Goal: Task Accomplishment & Management: Use online tool/utility

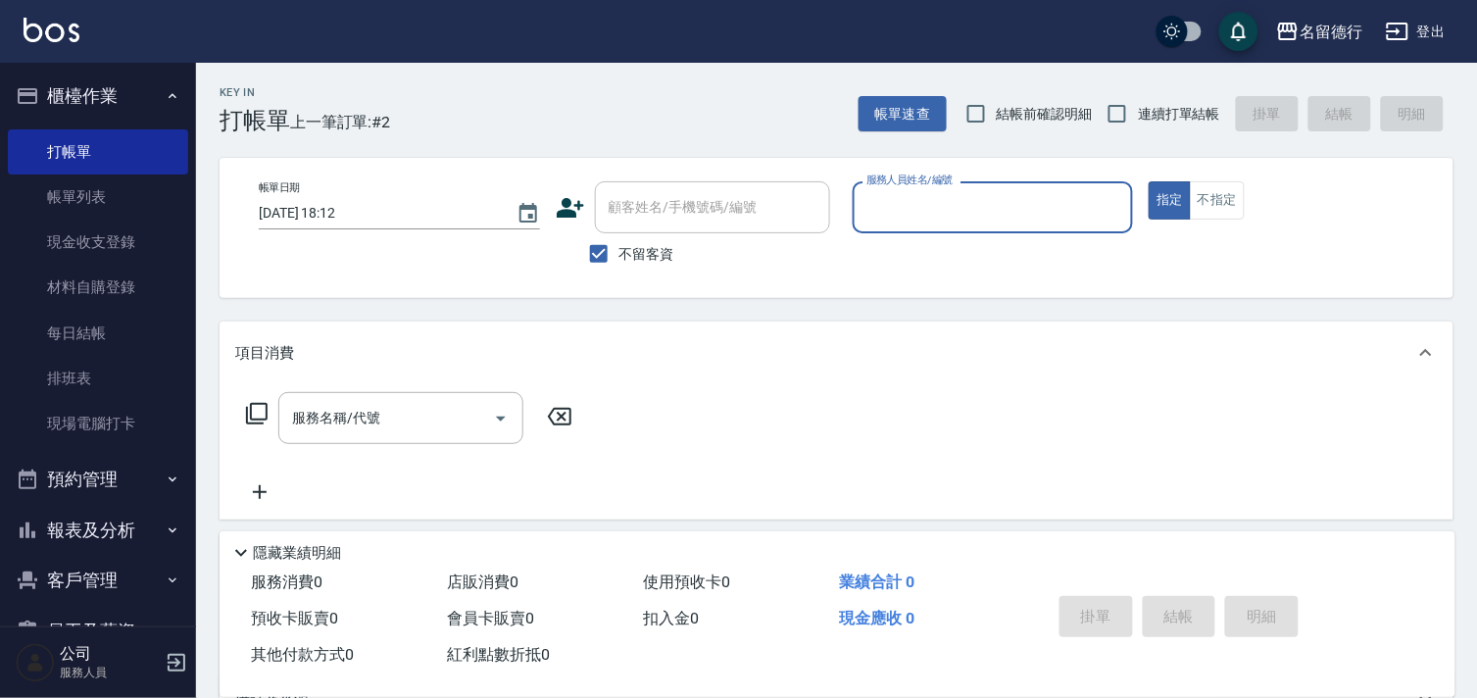
click at [943, 199] on input "服務人員姓名/編號" at bounding box center [993, 207] width 264 height 34
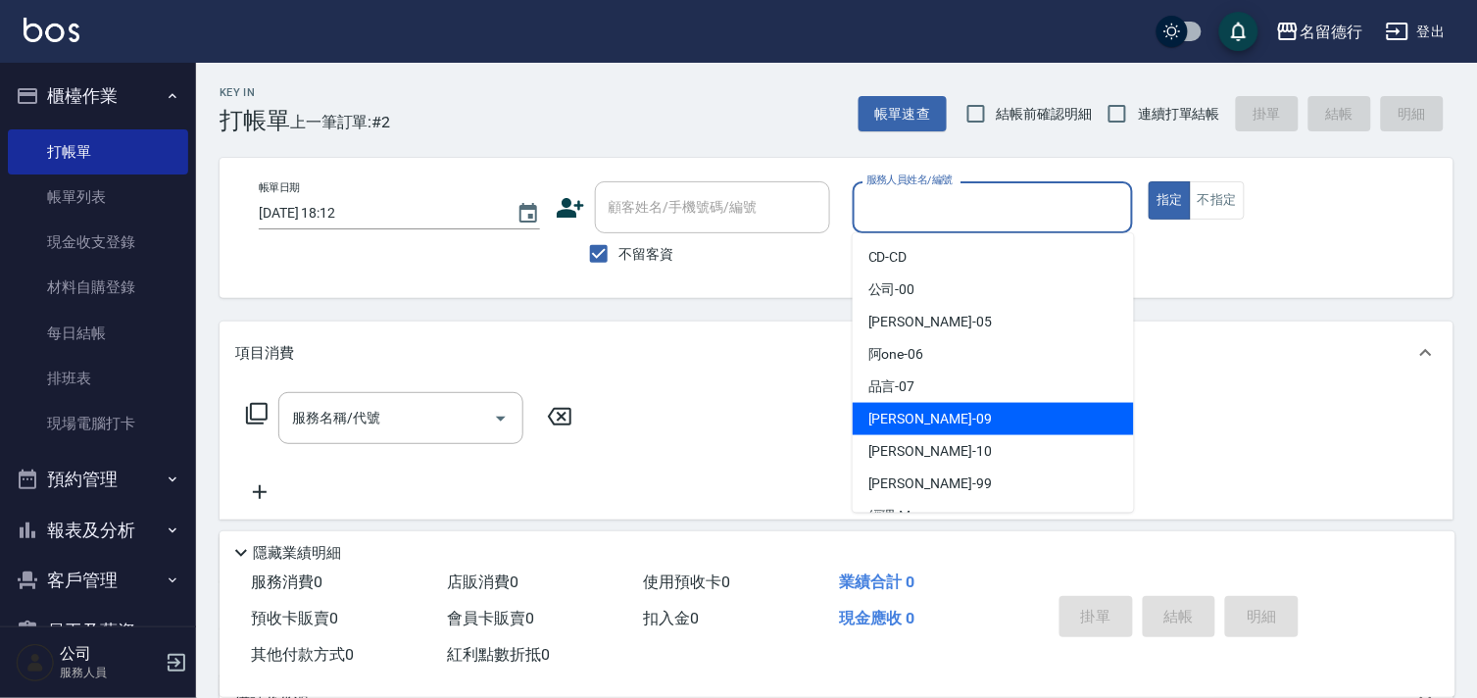
click at [890, 409] on span "[PERSON_NAME] -09" at bounding box center [929, 419] width 123 height 21
type input "[PERSON_NAME]-09"
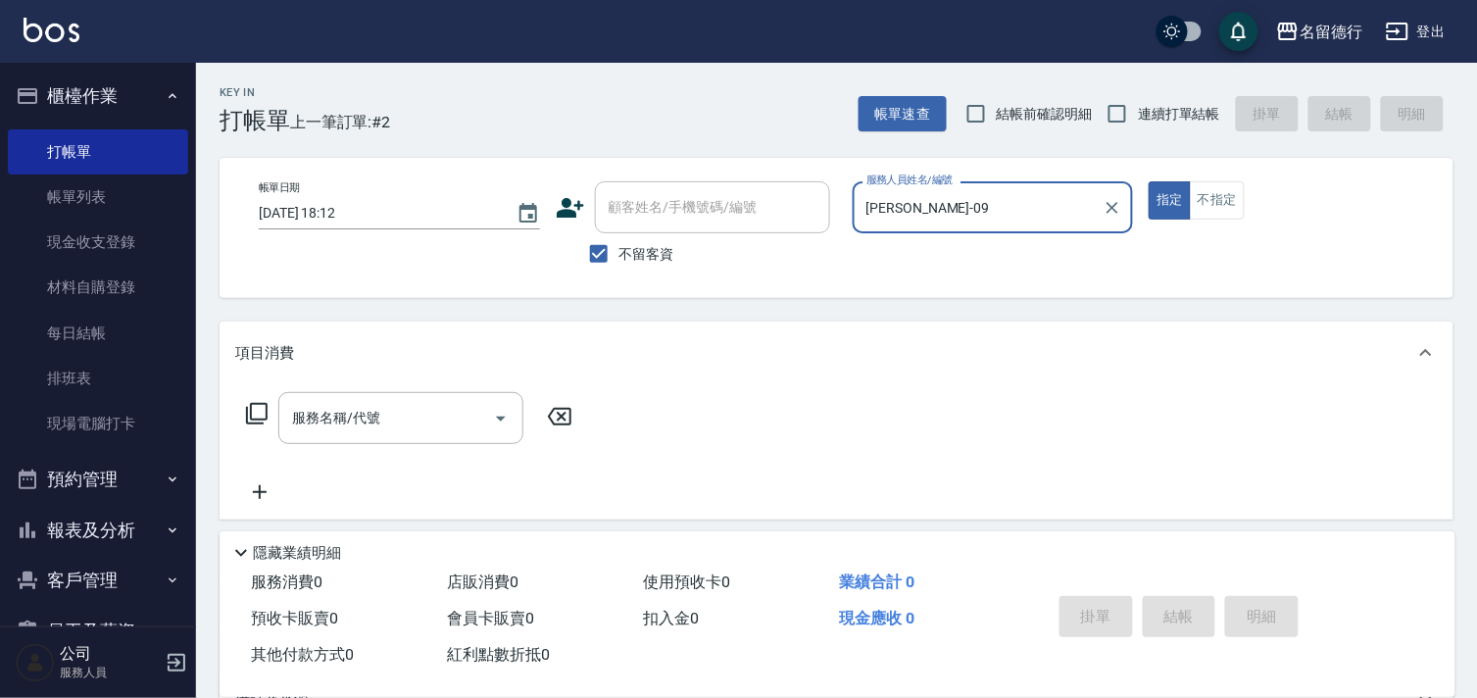
click at [372, 426] on div "服務名稱/代號 服務名稱/代號" at bounding box center [400, 418] width 245 height 52
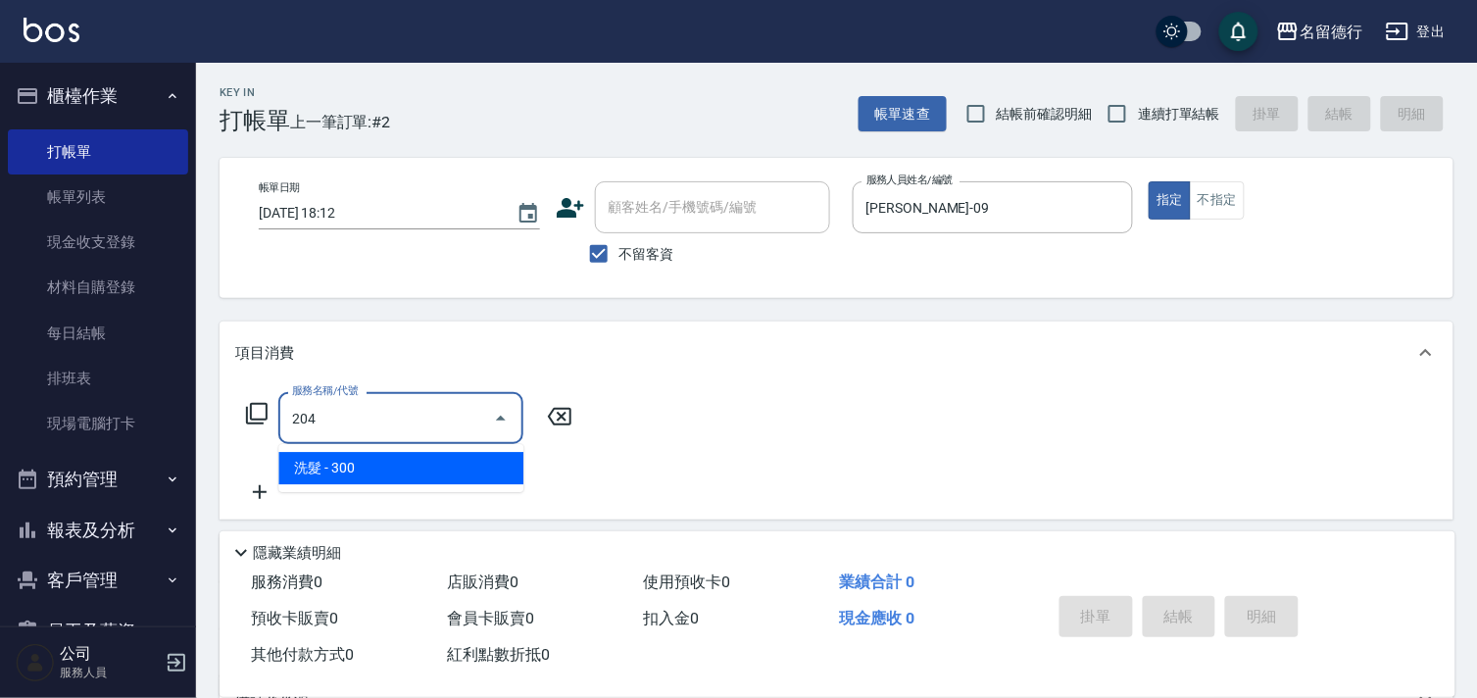
click at [385, 470] on span "洗髮 - 300" at bounding box center [400, 468] width 245 height 32
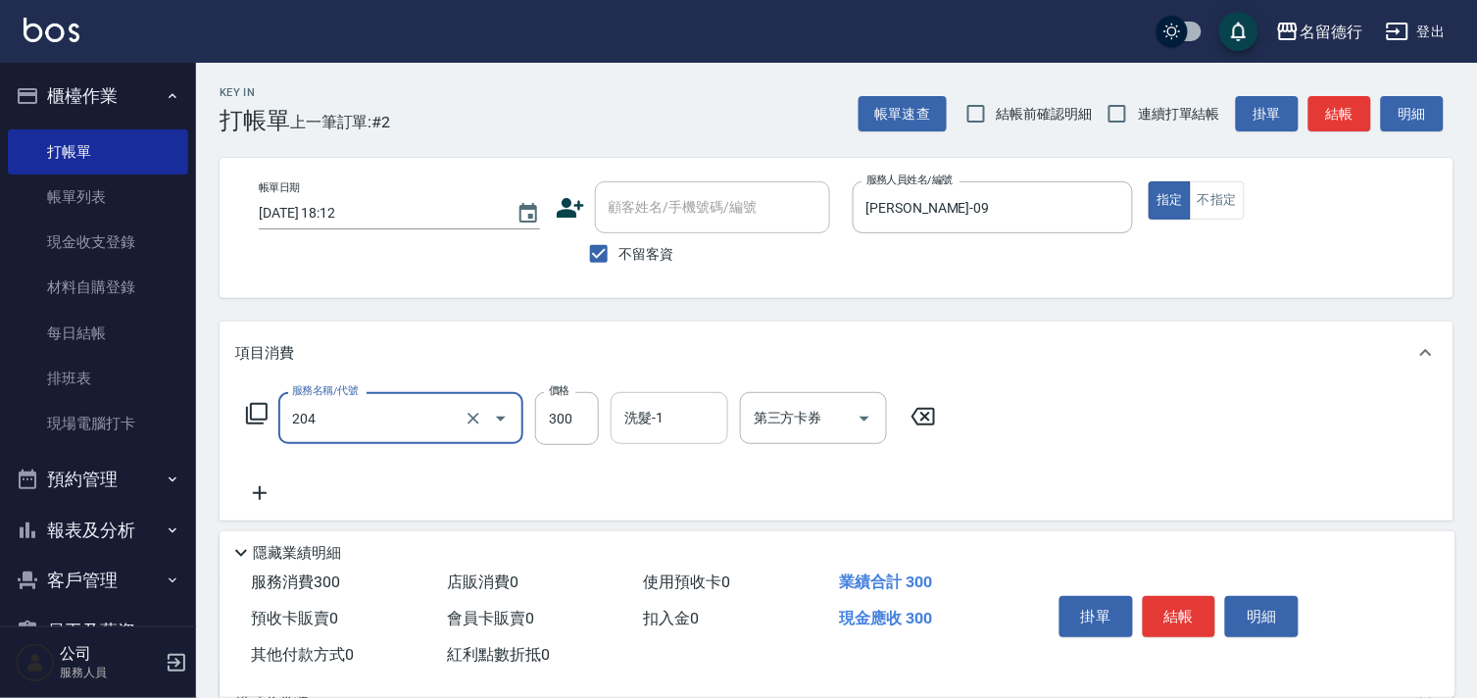
type input "洗髮(204)"
drag, startPoint x: 632, startPoint y: 407, endPoint x: 644, endPoint y: 415, distance: 14.1
click at [644, 415] on div "洗髮-1 洗髮-1" at bounding box center [670, 418] width 118 height 52
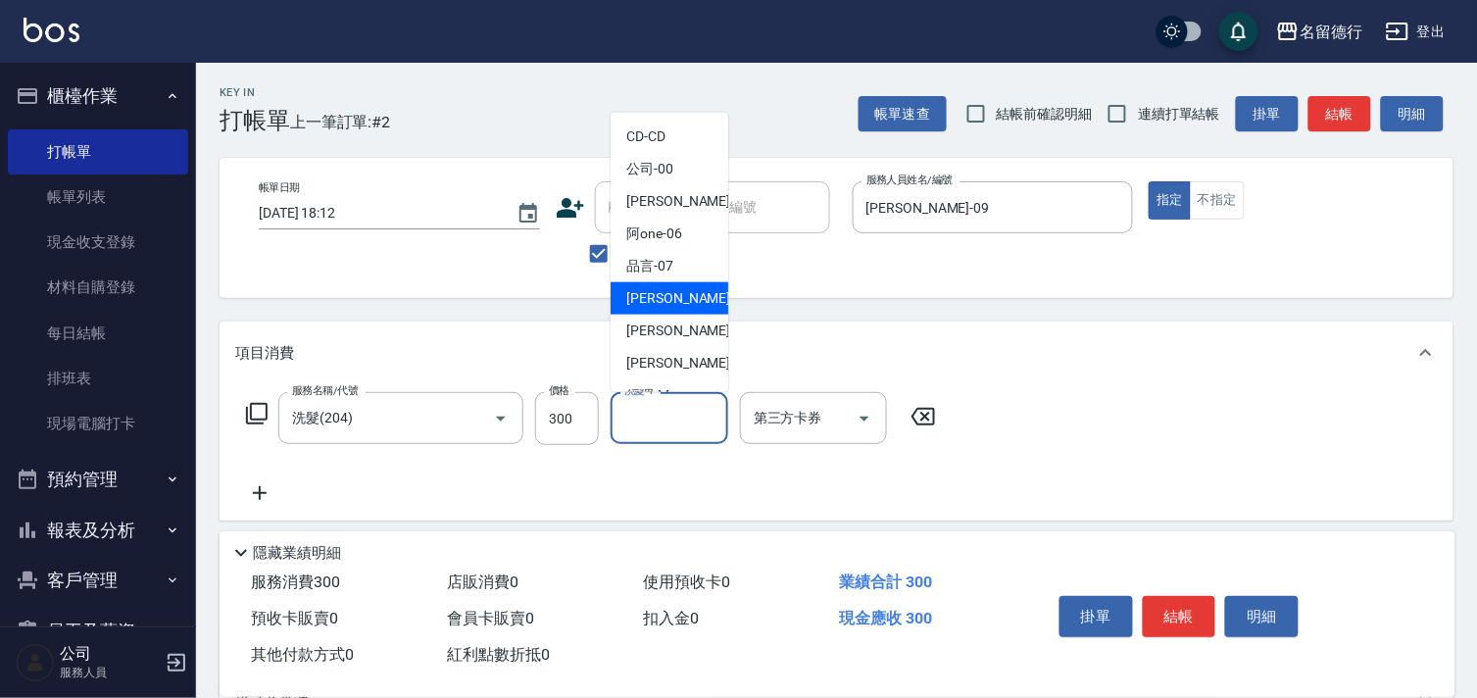
click at [676, 302] on div "[PERSON_NAME] -09" at bounding box center [670, 298] width 118 height 32
type input "[PERSON_NAME]-09"
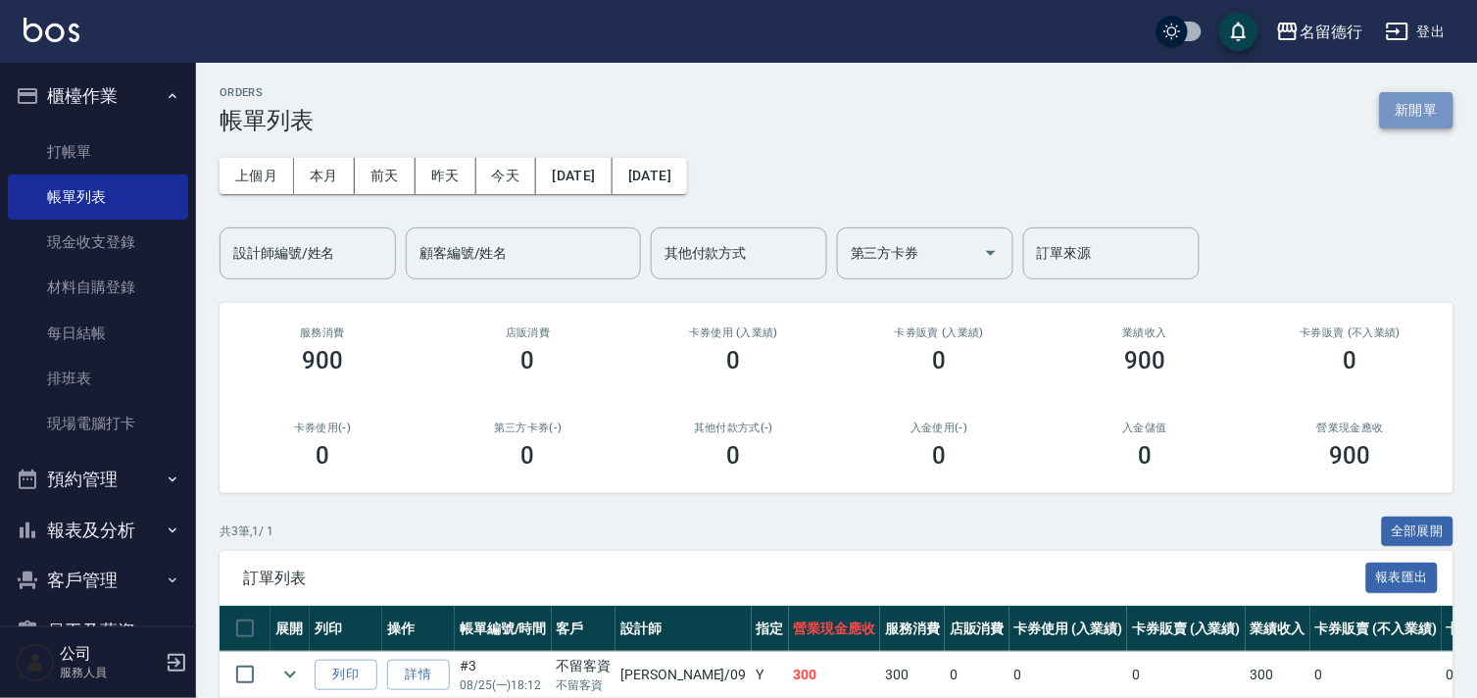
click at [1404, 118] on button "新開單" at bounding box center [1416, 110] width 73 height 36
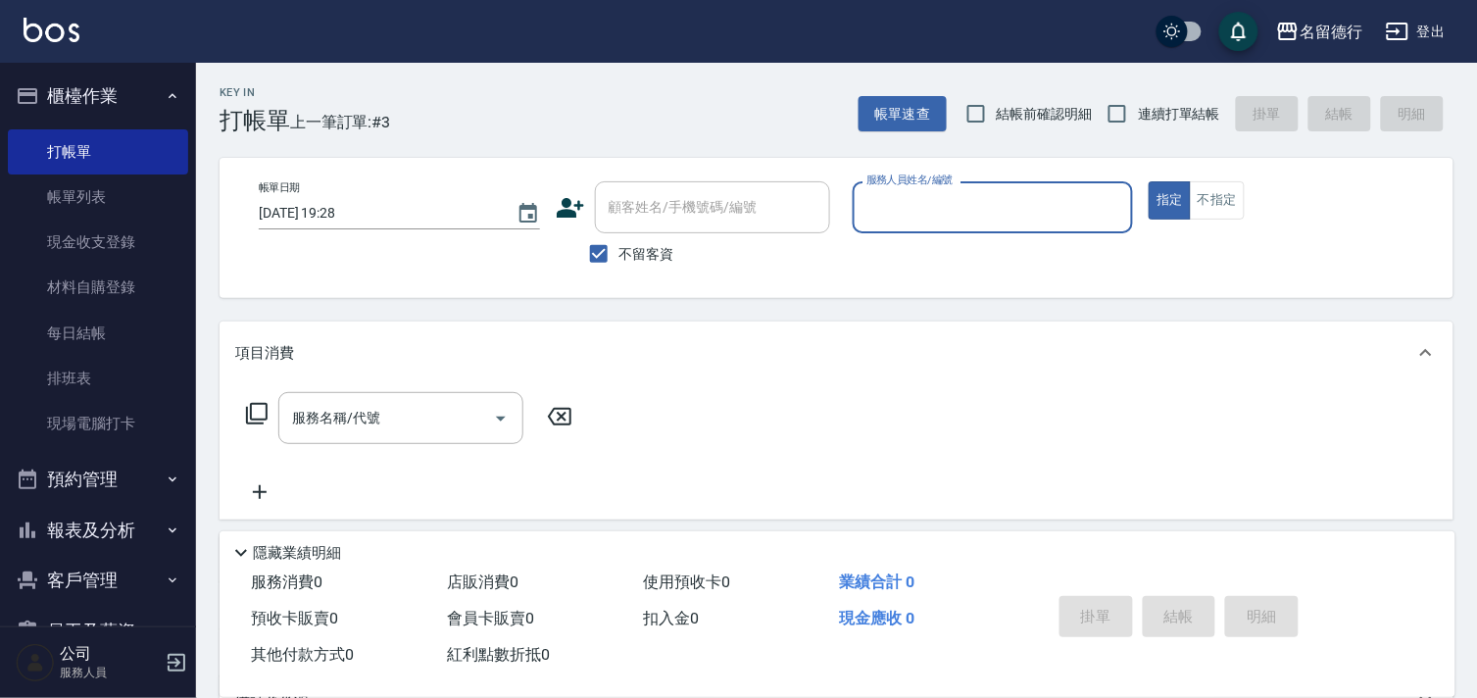
click at [878, 190] on input "服務人員姓名/編號" at bounding box center [993, 207] width 264 height 34
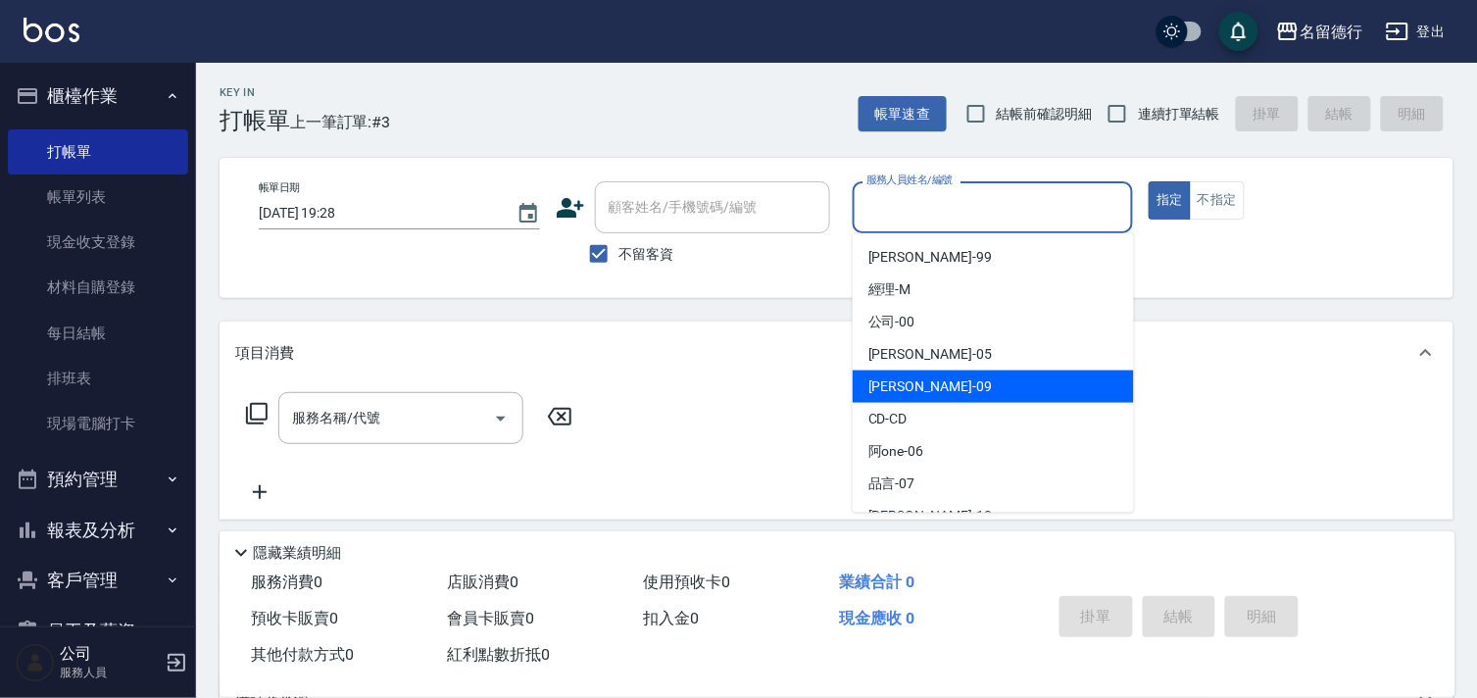
click at [892, 380] on span "[PERSON_NAME] -09" at bounding box center [929, 386] width 123 height 21
type input "[PERSON_NAME]-09"
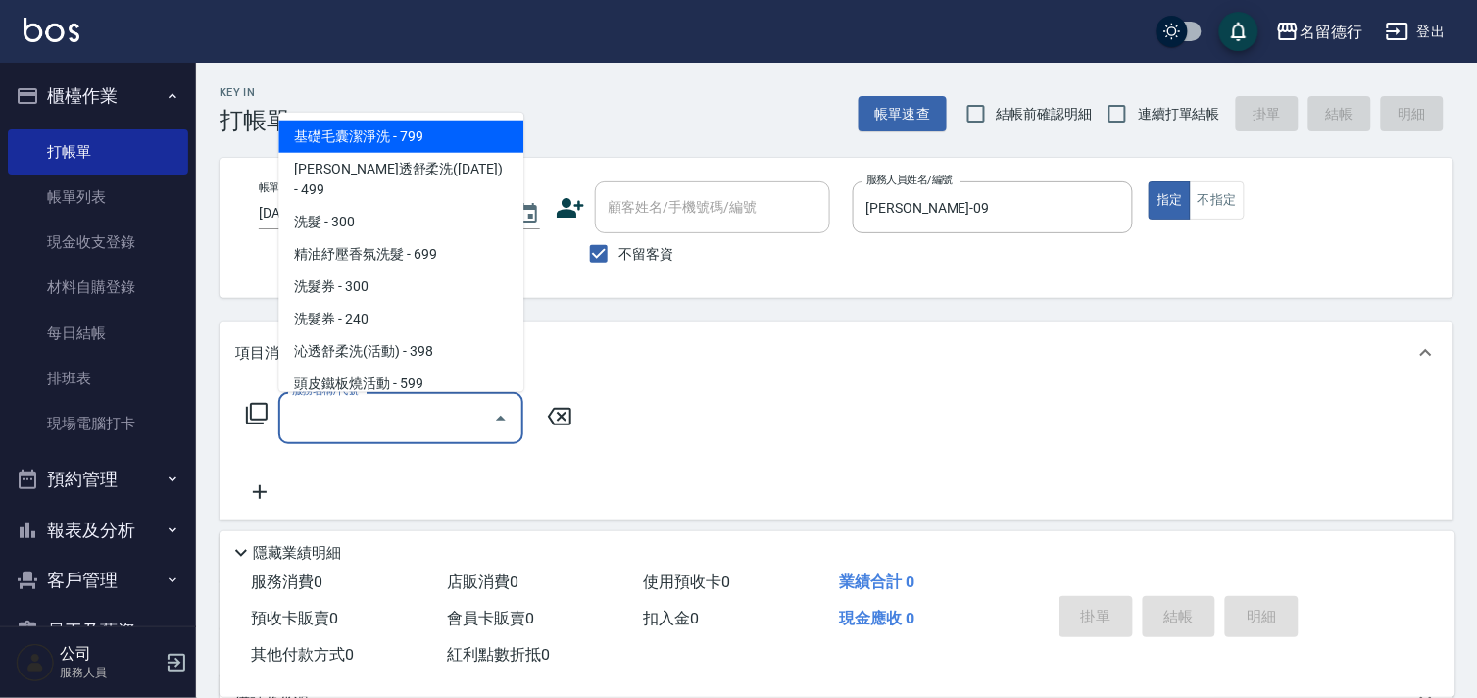
click at [449, 431] on input "服務名稱/代號" at bounding box center [386, 418] width 198 height 34
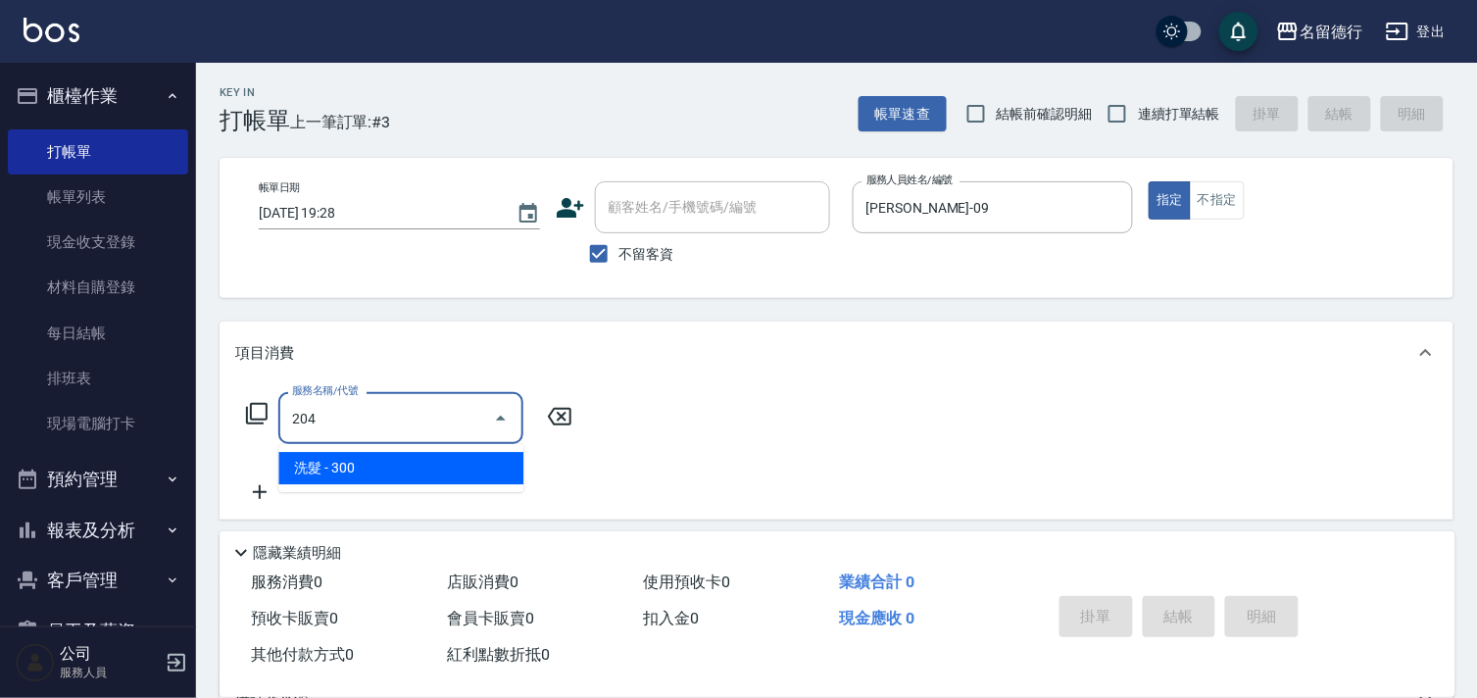
click at [448, 466] on span "洗髮 - 300" at bounding box center [400, 468] width 245 height 32
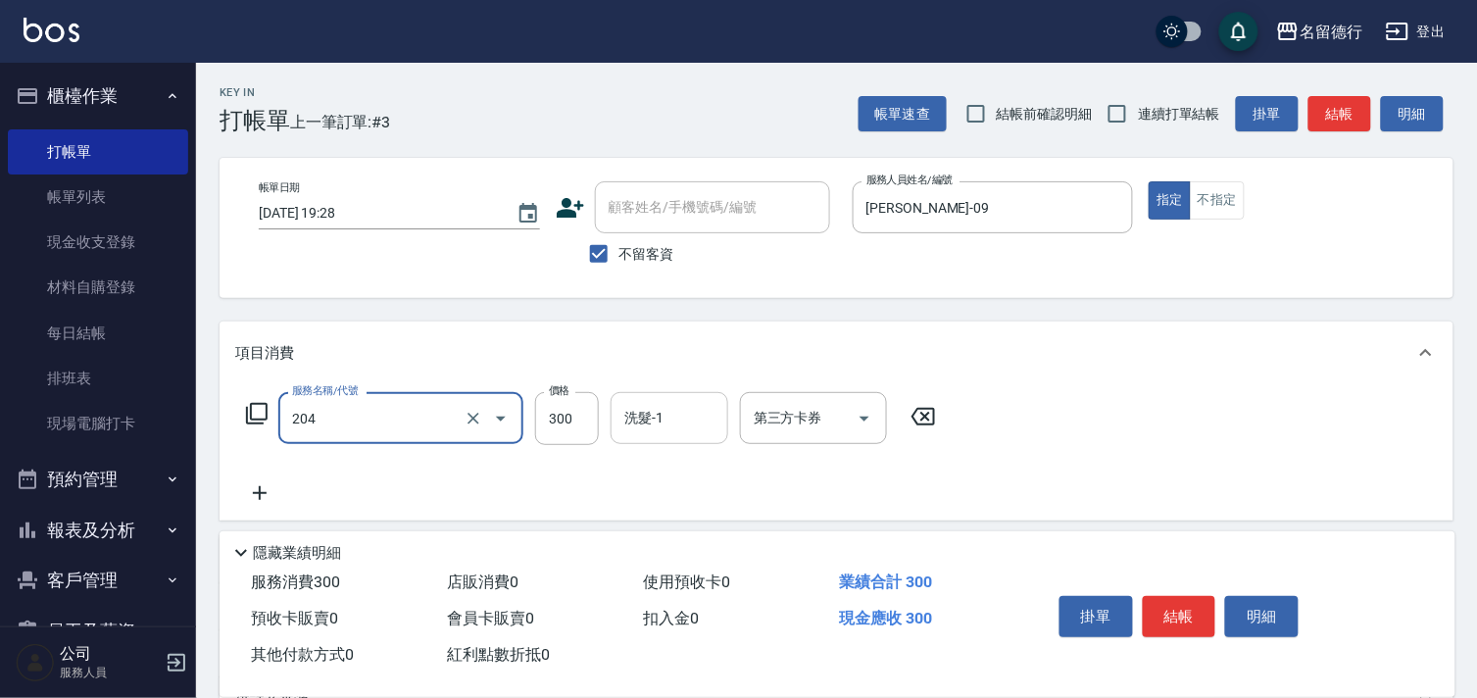
type input "洗髮(204)"
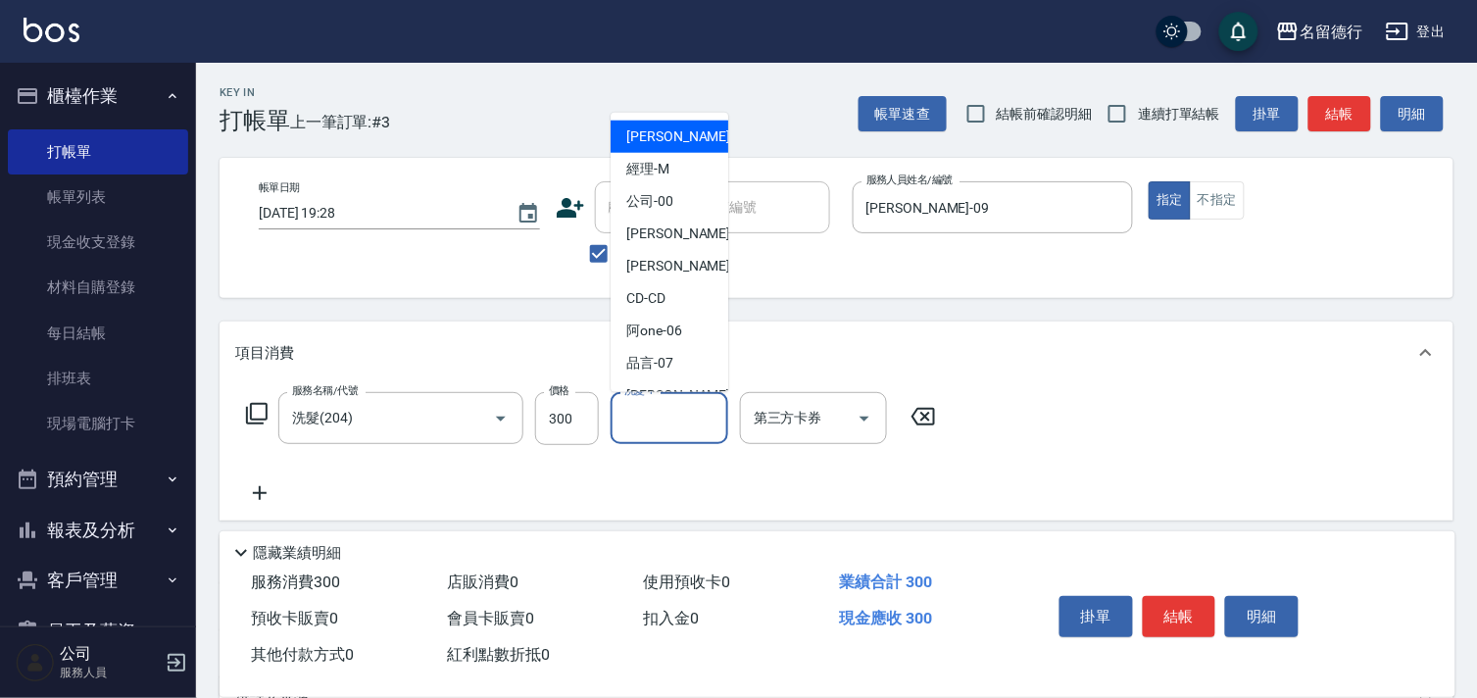
click at [632, 414] on input "洗髮-1" at bounding box center [669, 418] width 100 height 34
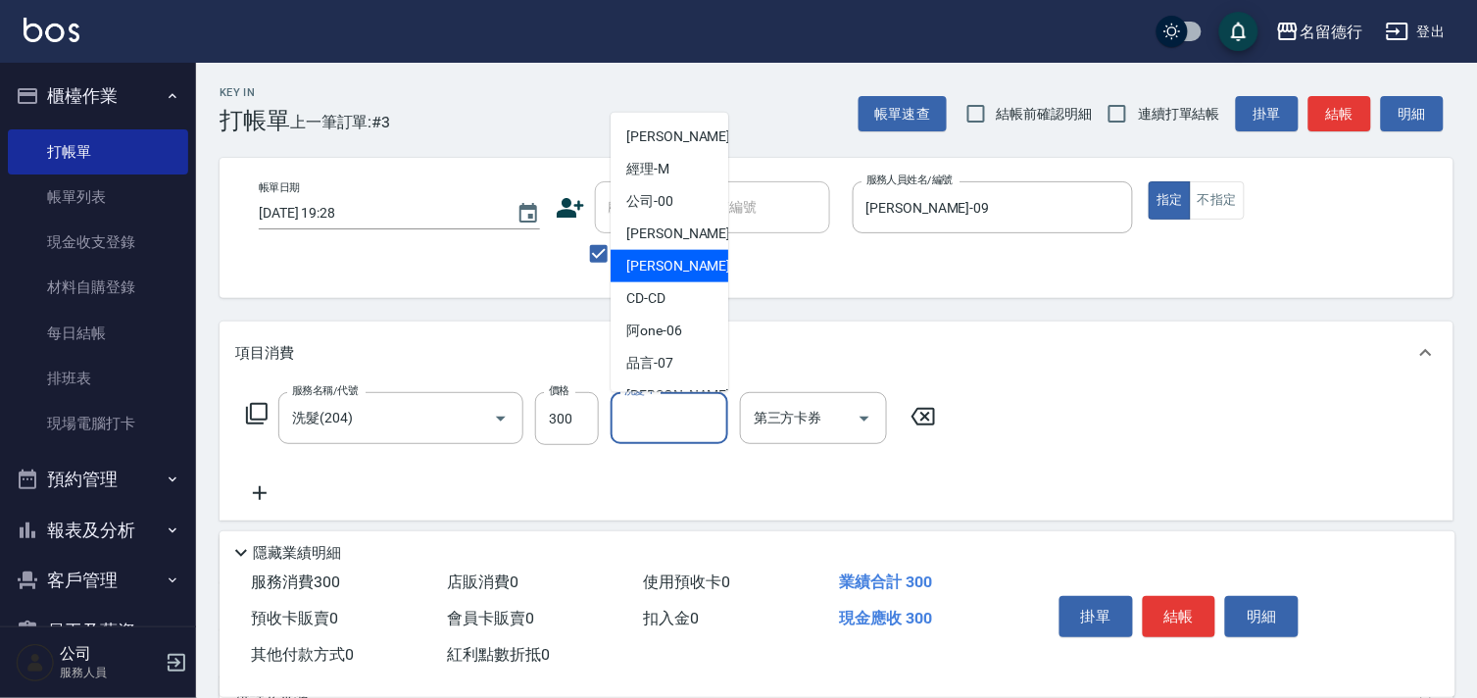
click at [668, 256] on span "[PERSON_NAME] -09" at bounding box center [687, 266] width 123 height 21
type input "[PERSON_NAME]-09"
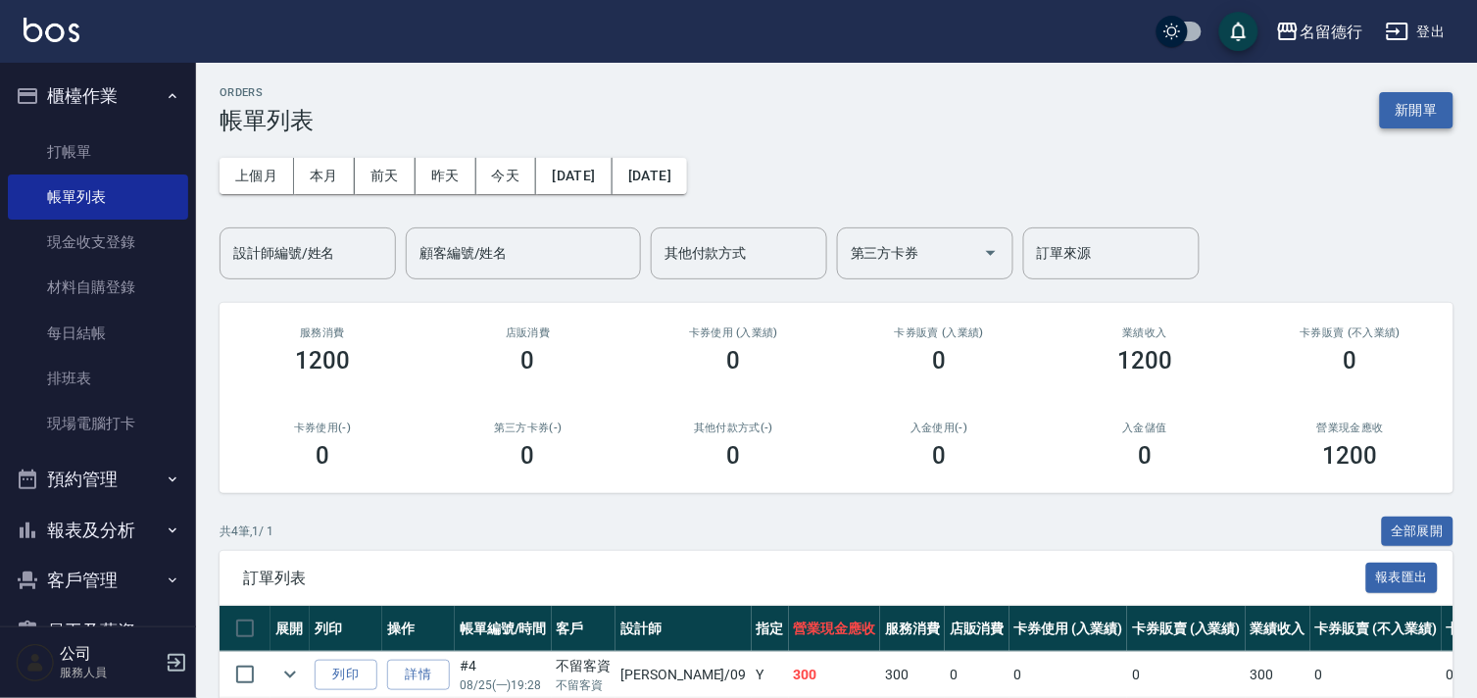
click at [1416, 110] on button "新開單" at bounding box center [1416, 110] width 73 height 36
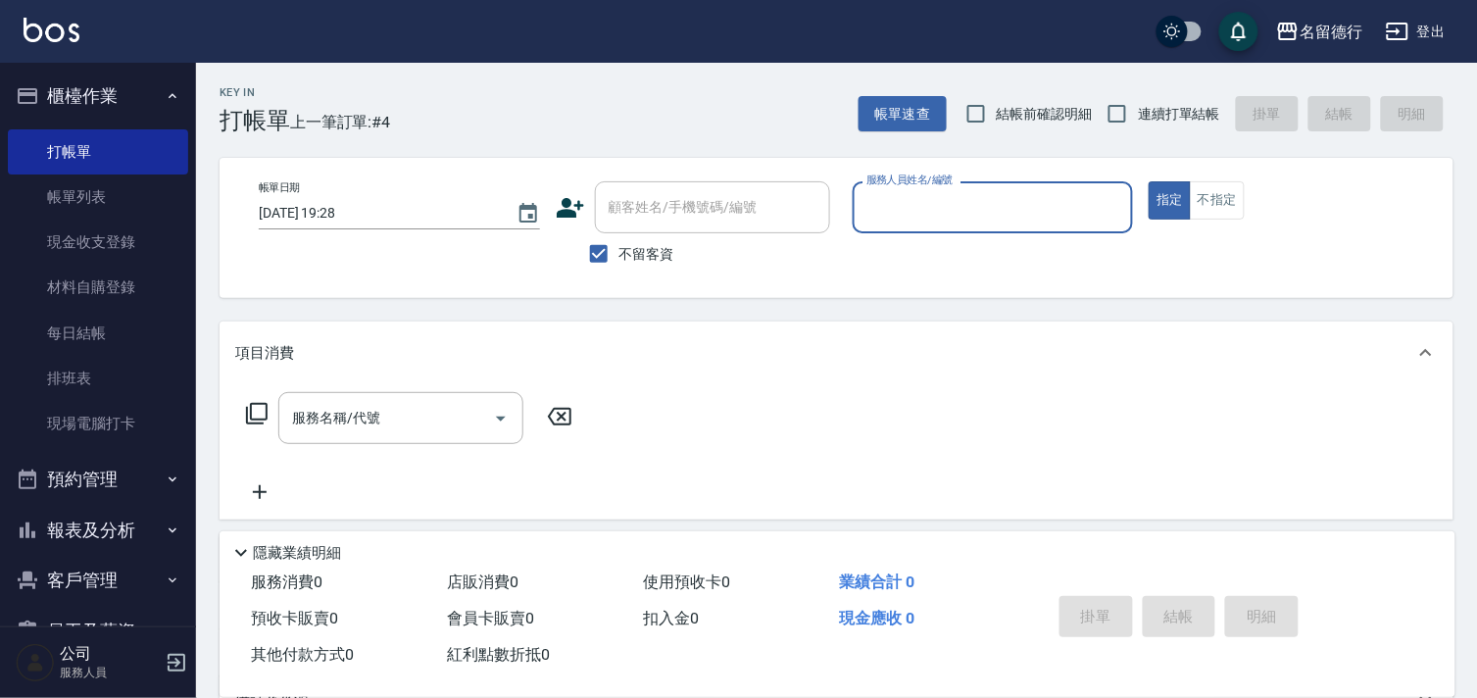
click at [925, 198] on input "服務人員姓名/編號" at bounding box center [993, 207] width 264 height 34
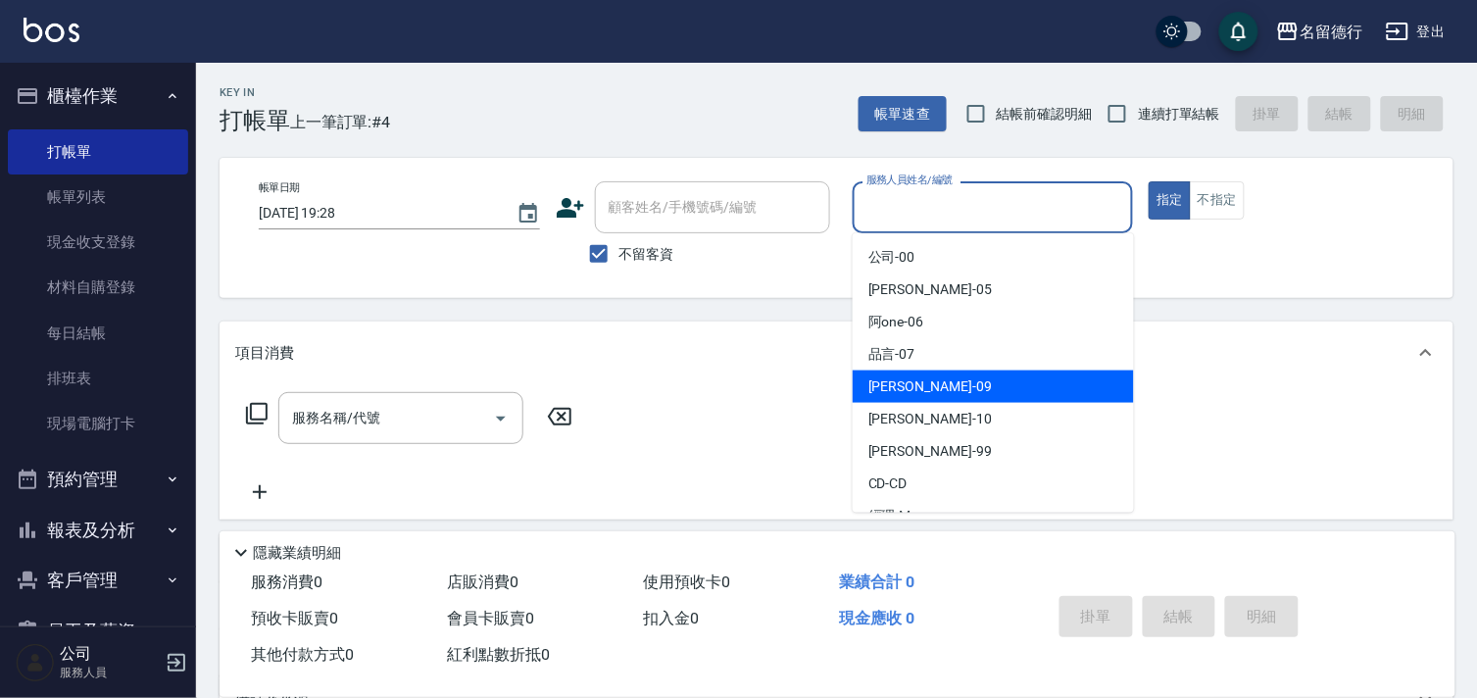
click at [886, 382] on span "[PERSON_NAME] -09" at bounding box center [929, 386] width 123 height 21
type input "[PERSON_NAME]-09"
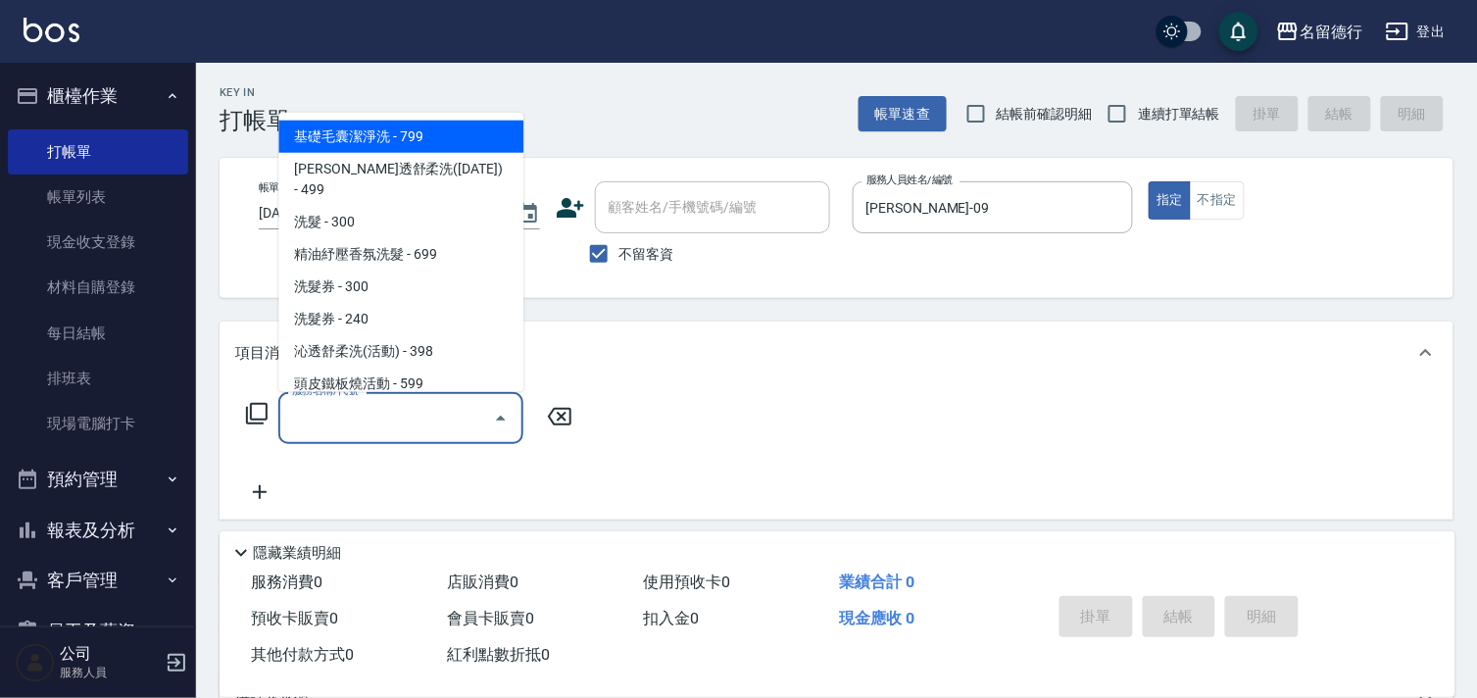
click at [321, 416] on input "服務名稱/代號" at bounding box center [386, 418] width 198 height 34
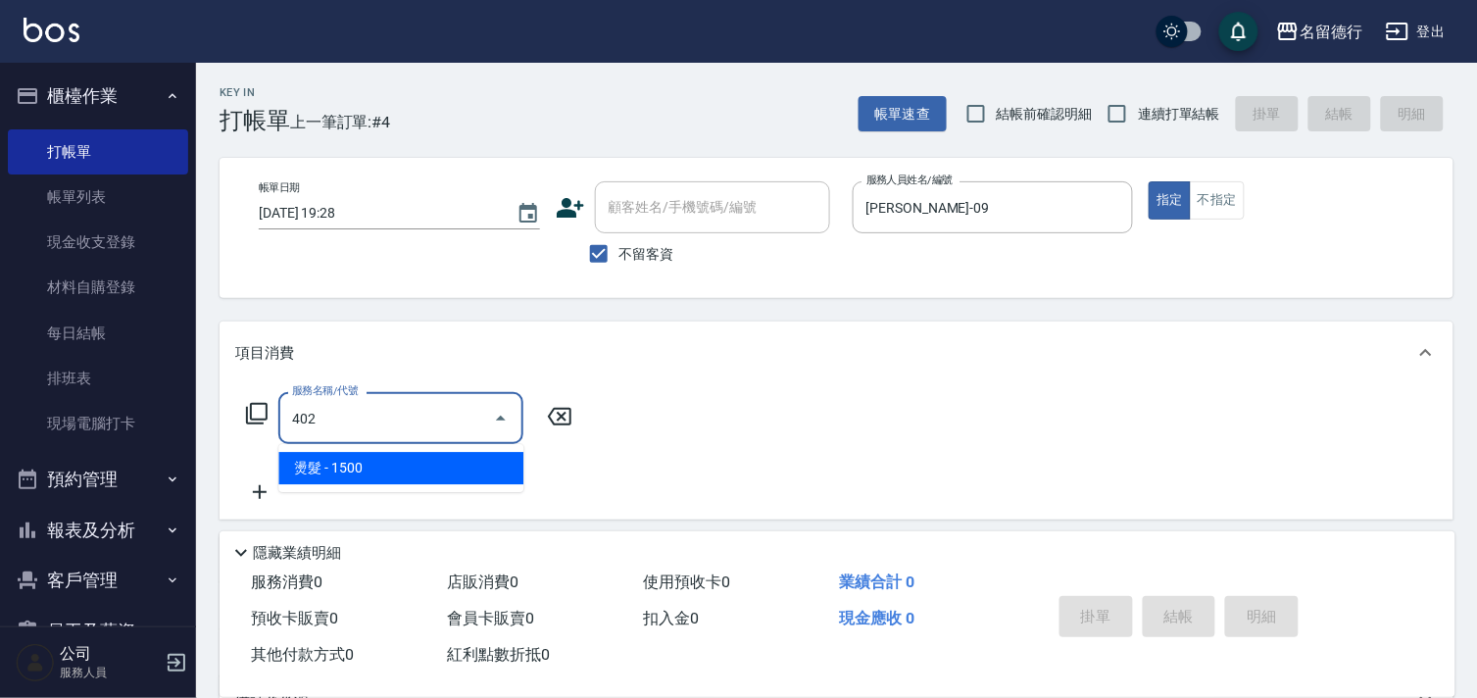
click at [351, 458] on span "燙髮 - 1500" at bounding box center [400, 468] width 245 height 32
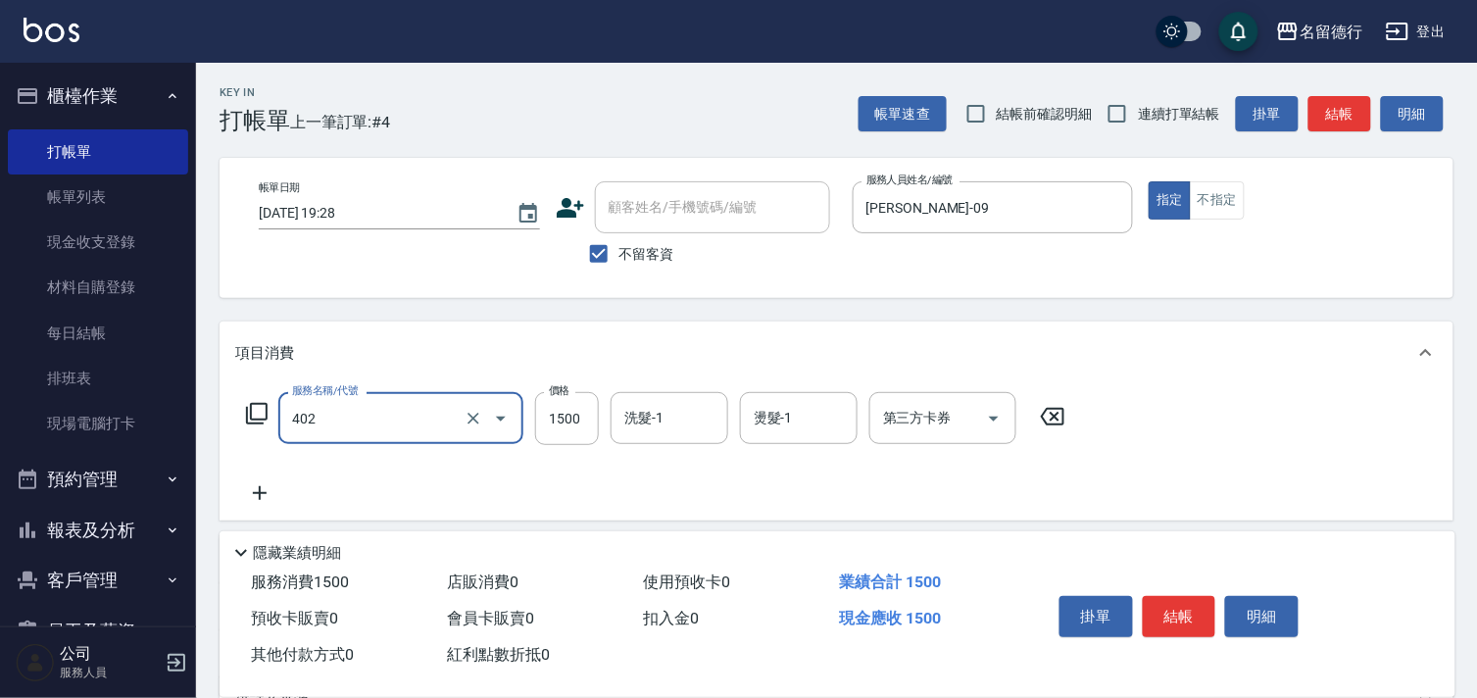
type input "燙髮(402)"
click at [531, 415] on div "服務名稱/代號 燙髮(402) 服務名稱/代號 價格 1500 價格 洗髮-1 洗髮-1 燙髮-1 燙髮-1 第三方卡券 第三方卡券" at bounding box center [656, 418] width 842 height 53
click at [550, 419] on input "1500" at bounding box center [567, 418] width 64 height 53
type input "2600"
click at [624, 432] on input "洗髮-1" at bounding box center [669, 418] width 100 height 34
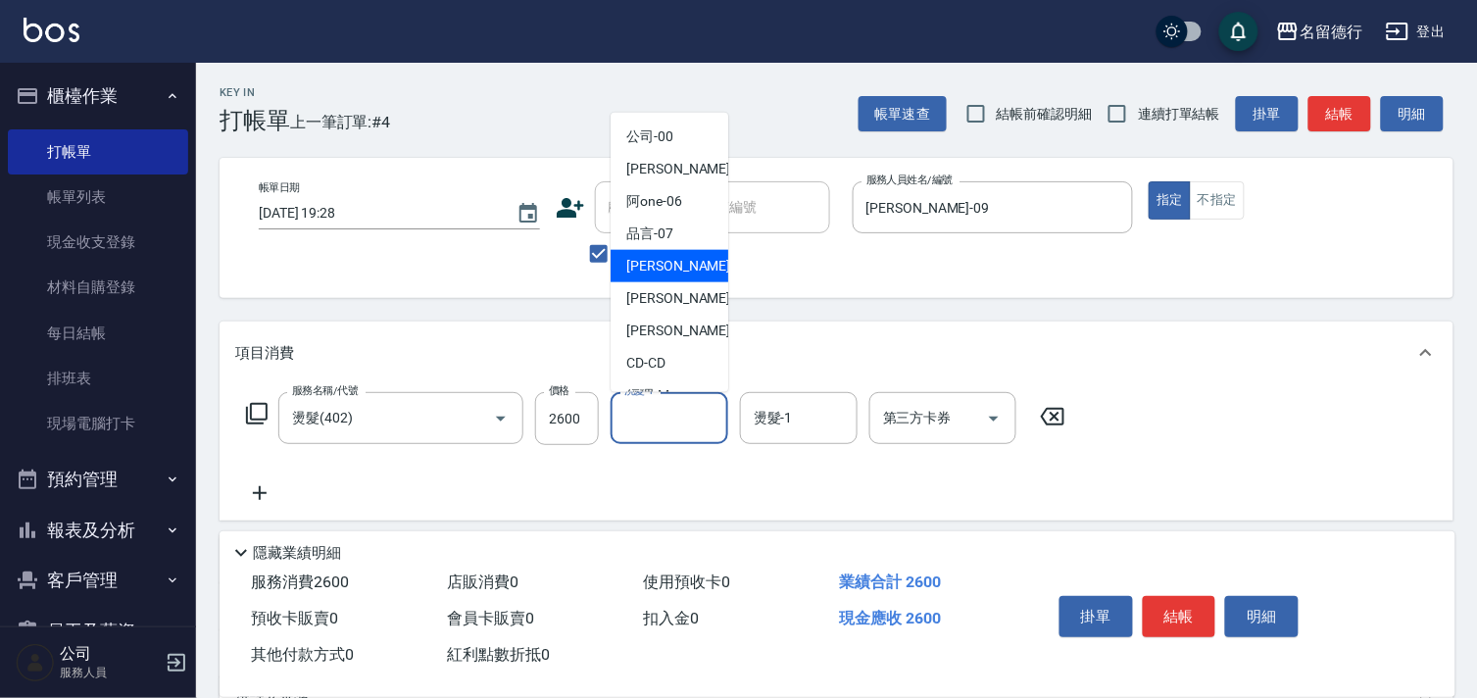
click at [668, 275] on span "[PERSON_NAME] -09" at bounding box center [687, 266] width 123 height 21
type input "[PERSON_NAME]-09"
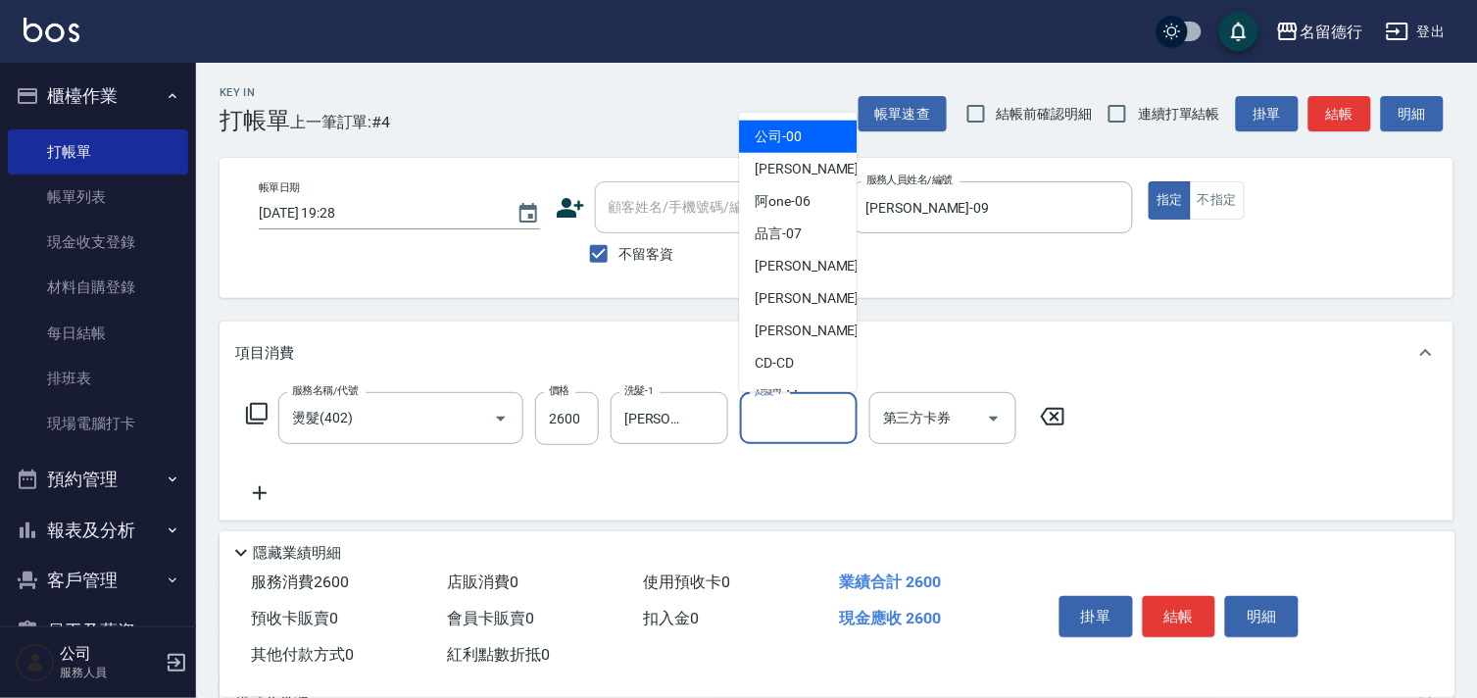
click at [785, 421] on input "燙髮-1" at bounding box center [799, 418] width 100 height 34
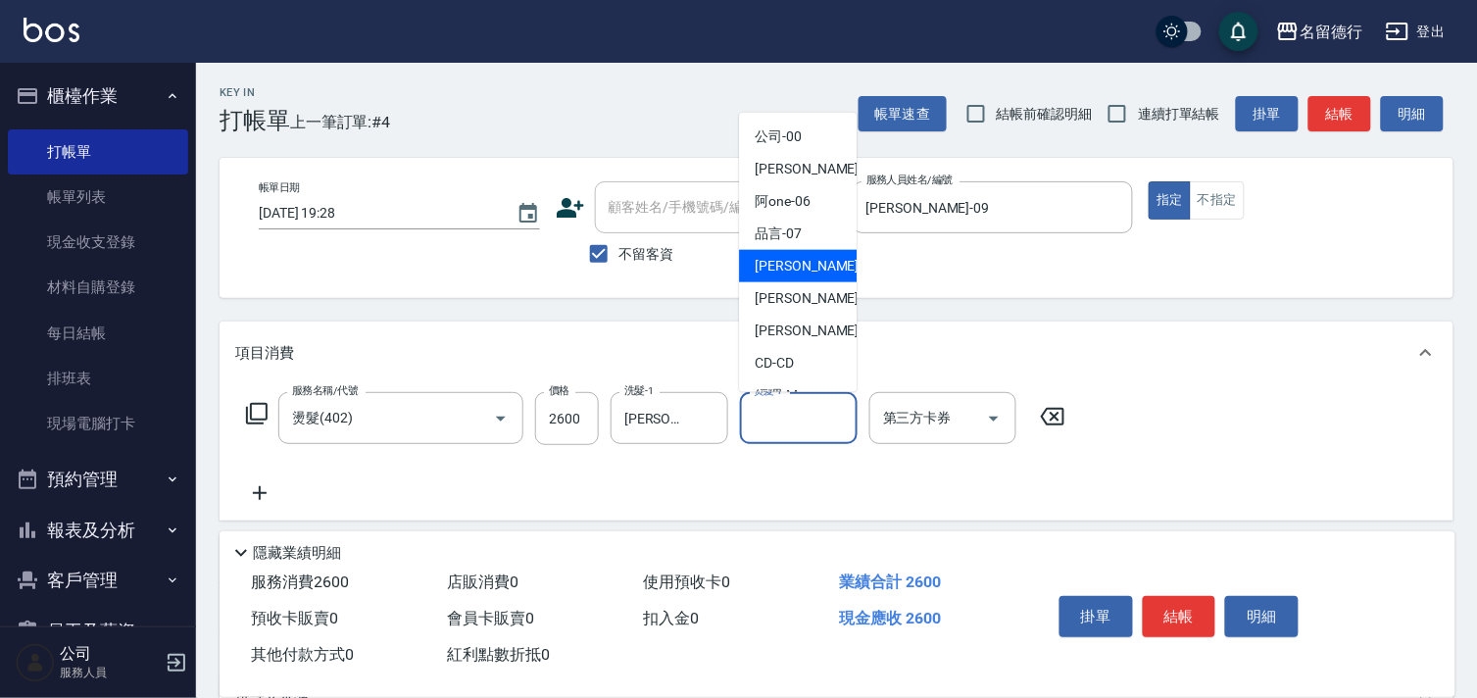
click at [782, 263] on span "[PERSON_NAME] -09" at bounding box center [816, 266] width 123 height 21
type input "[PERSON_NAME]-09"
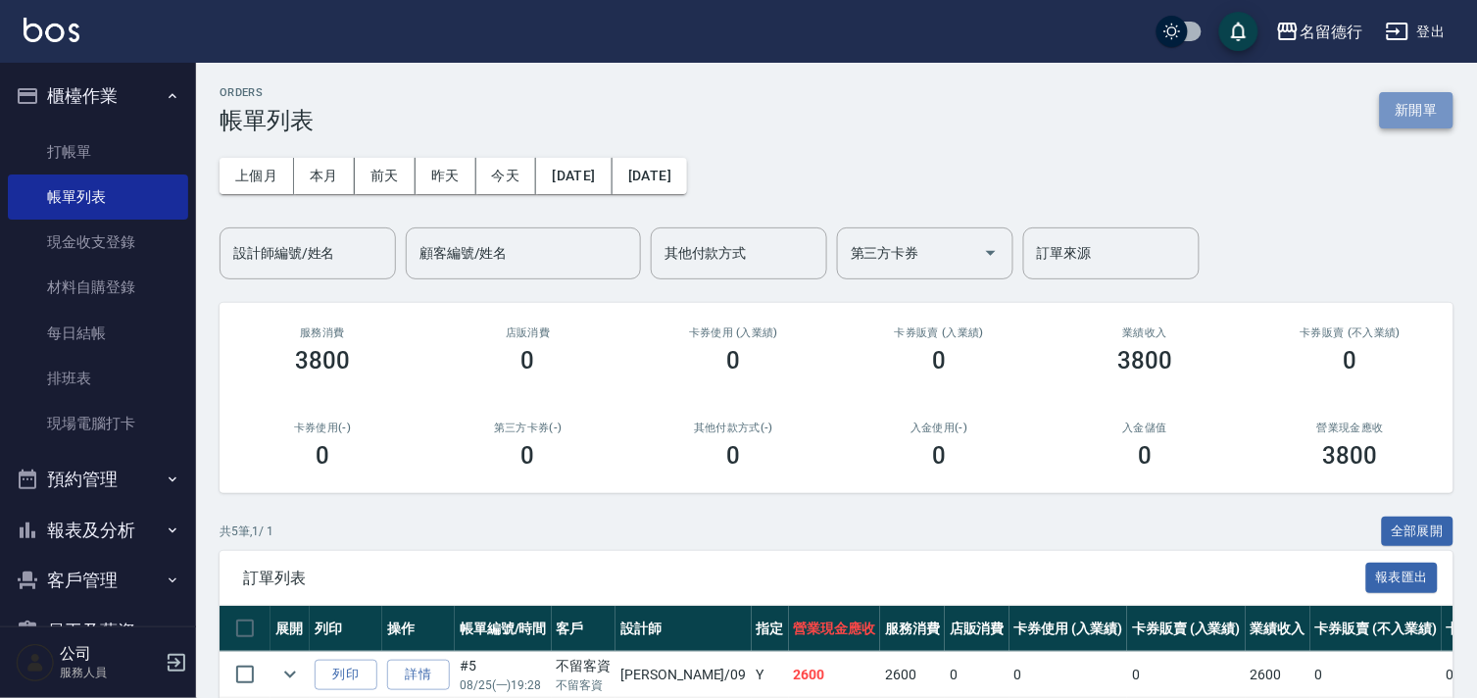
click at [1424, 113] on button "新開單" at bounding box center [1416, 110] width 73 height 36
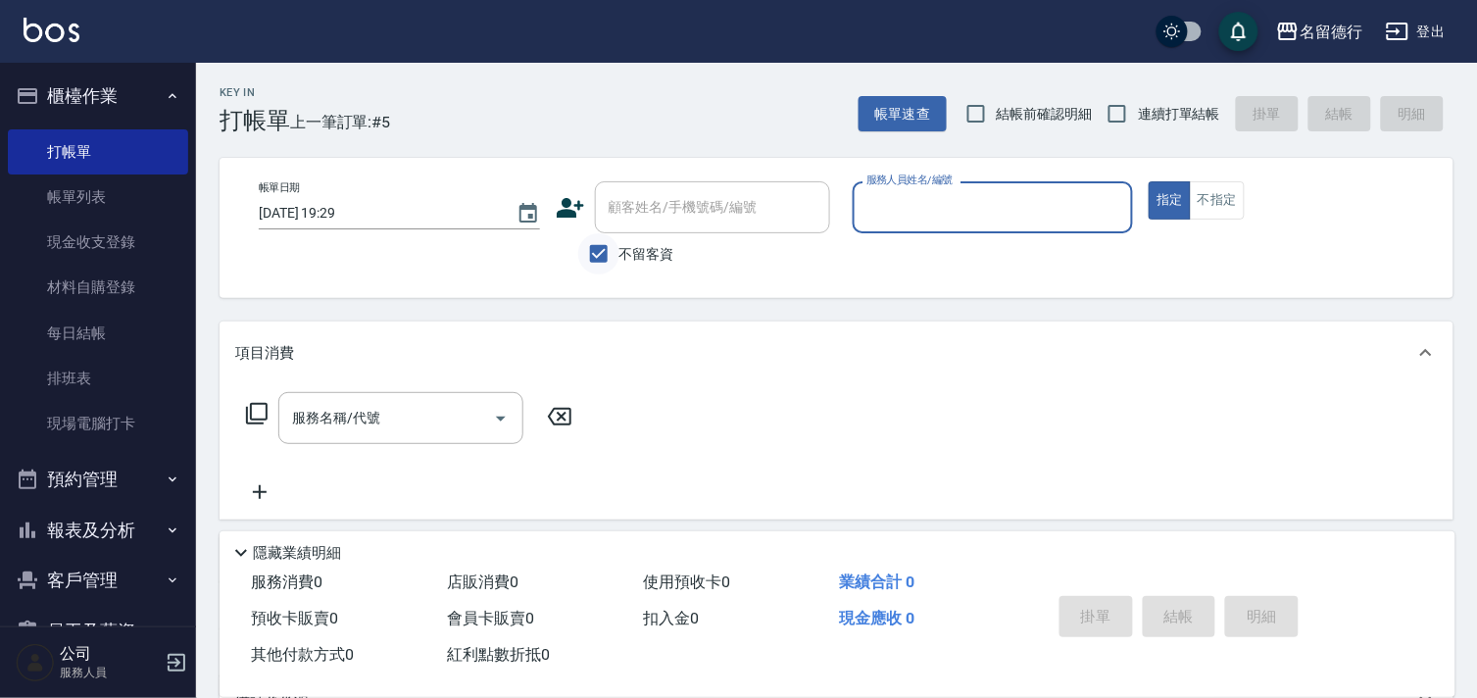
click at [602, 255] on input "不留客資" at bounding box center [598, 253] width 41 height 41
checkbox input "false"
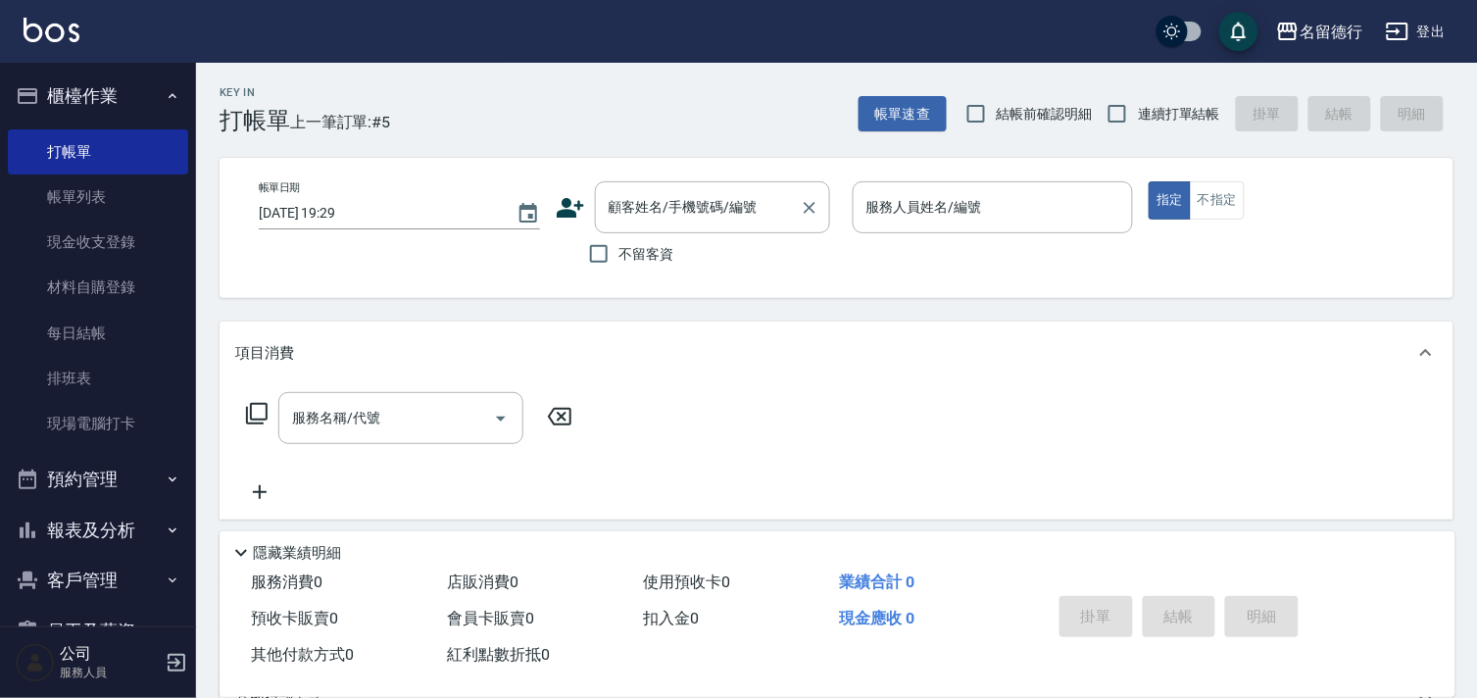
click at [631, 213] on div "顧客姓名/手機號碼/編號 顧客姓名/手機號碼/編號" at bounding box center [712, 207] width 235 height 52
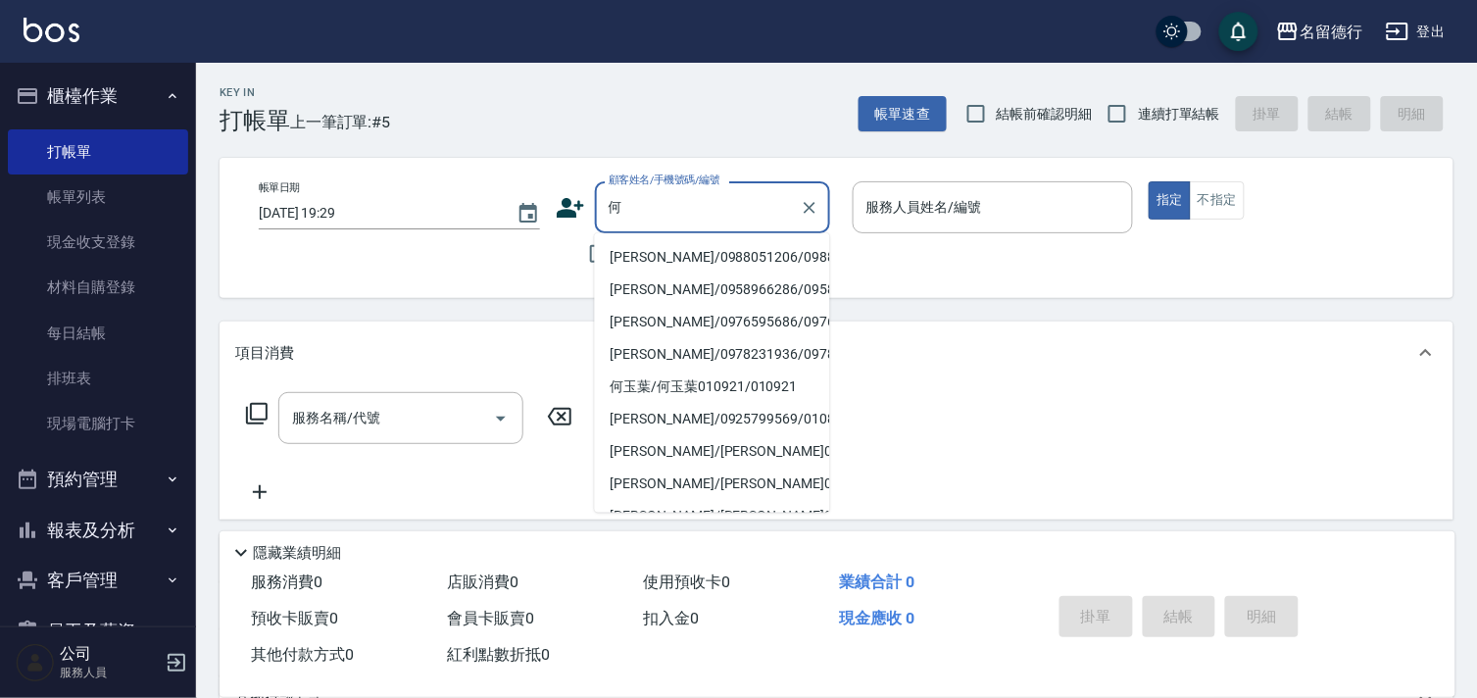
click at [648, 267] on li "[PERSON_NAME]/0988051206/0988051206" at bounding box center [712, 257] width 235 height 32
type input "[PERSON_NAME]/0988051206/0988051206"
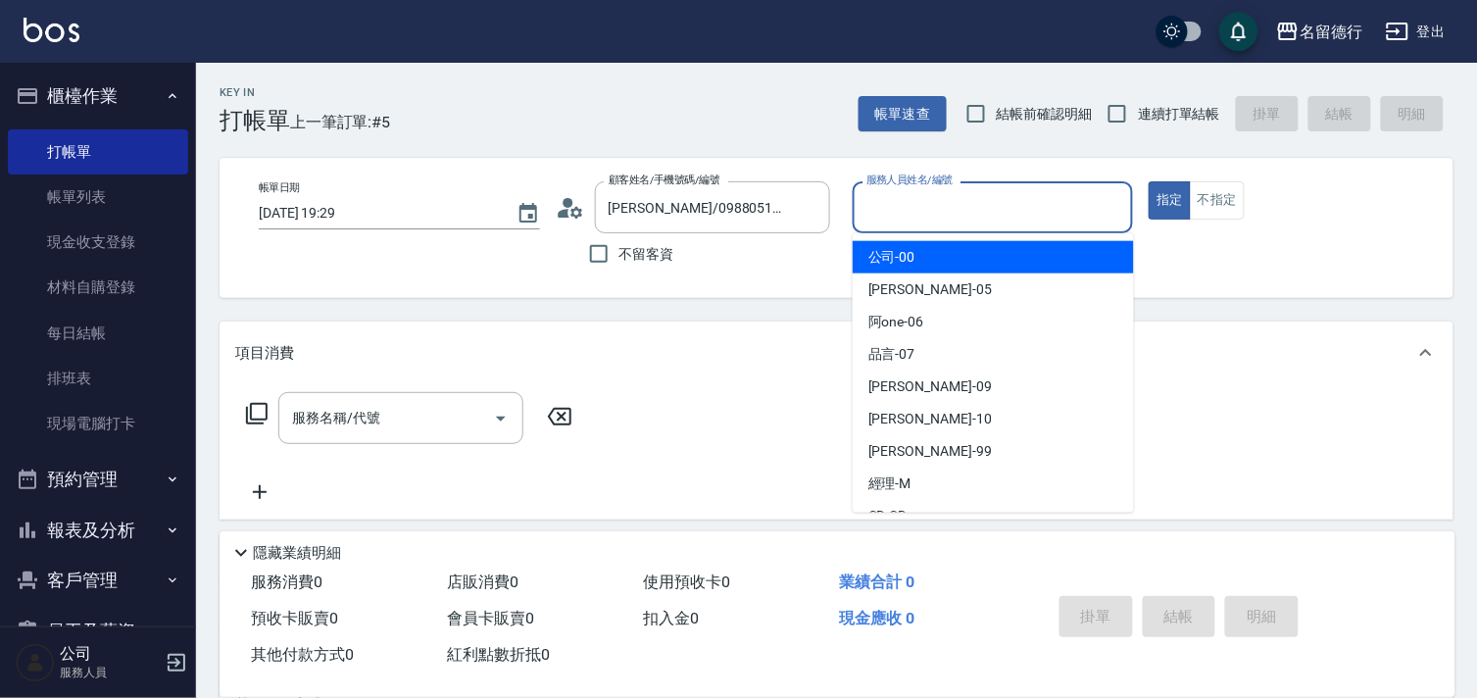
click at [923, 198] on input "服務人員姓名/編號" at bounding box center [993, 207] width 264 height 34
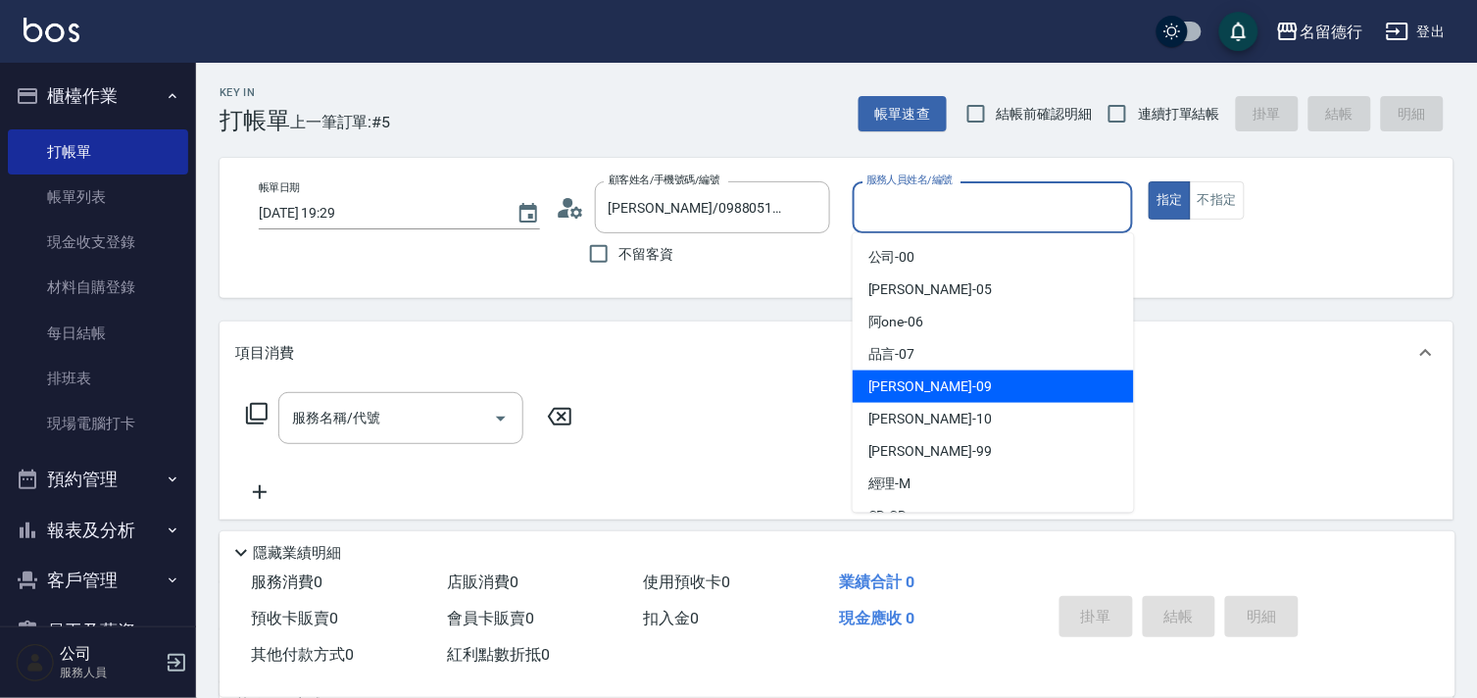
click at [884, 392] on span "[PERSON_NAME] -09" at bounding box center [929, 386] width 123 height 21
type input "[PERSON_NAME]-09"
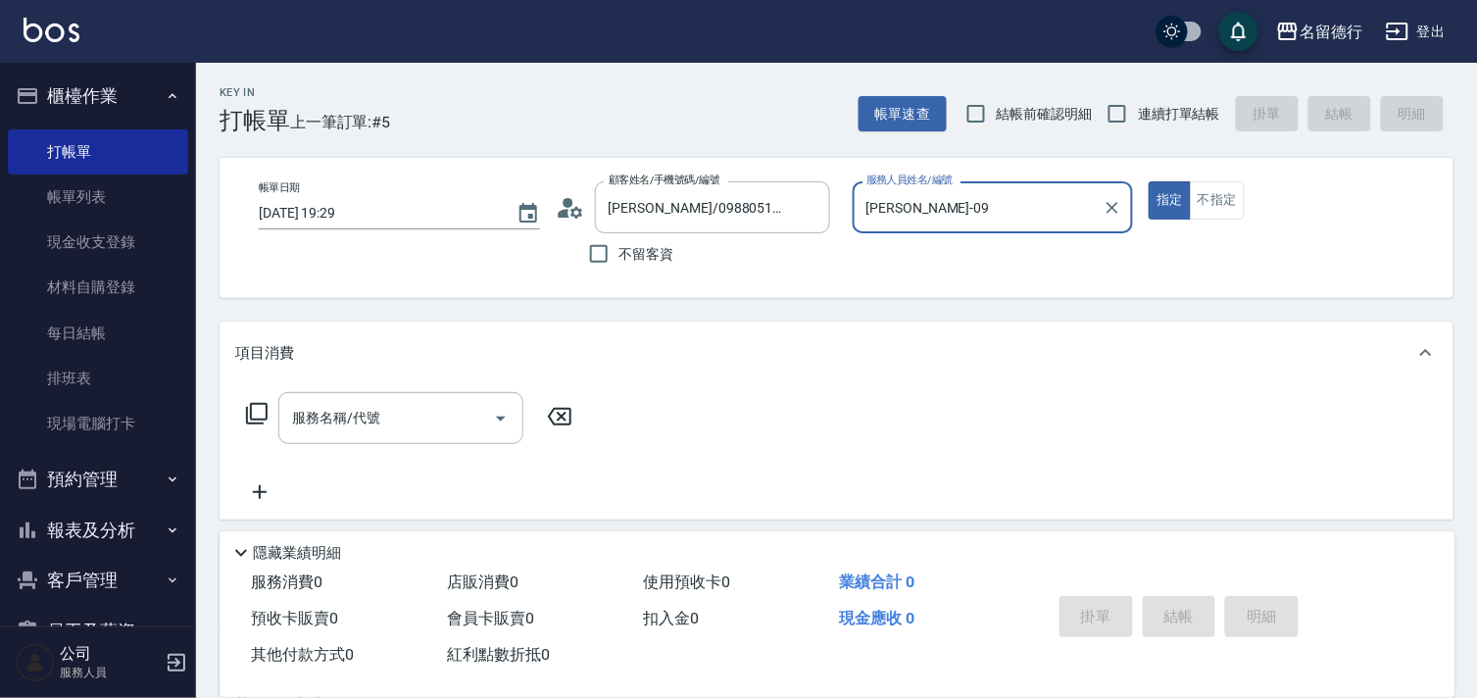
scroll to position [263, 0]
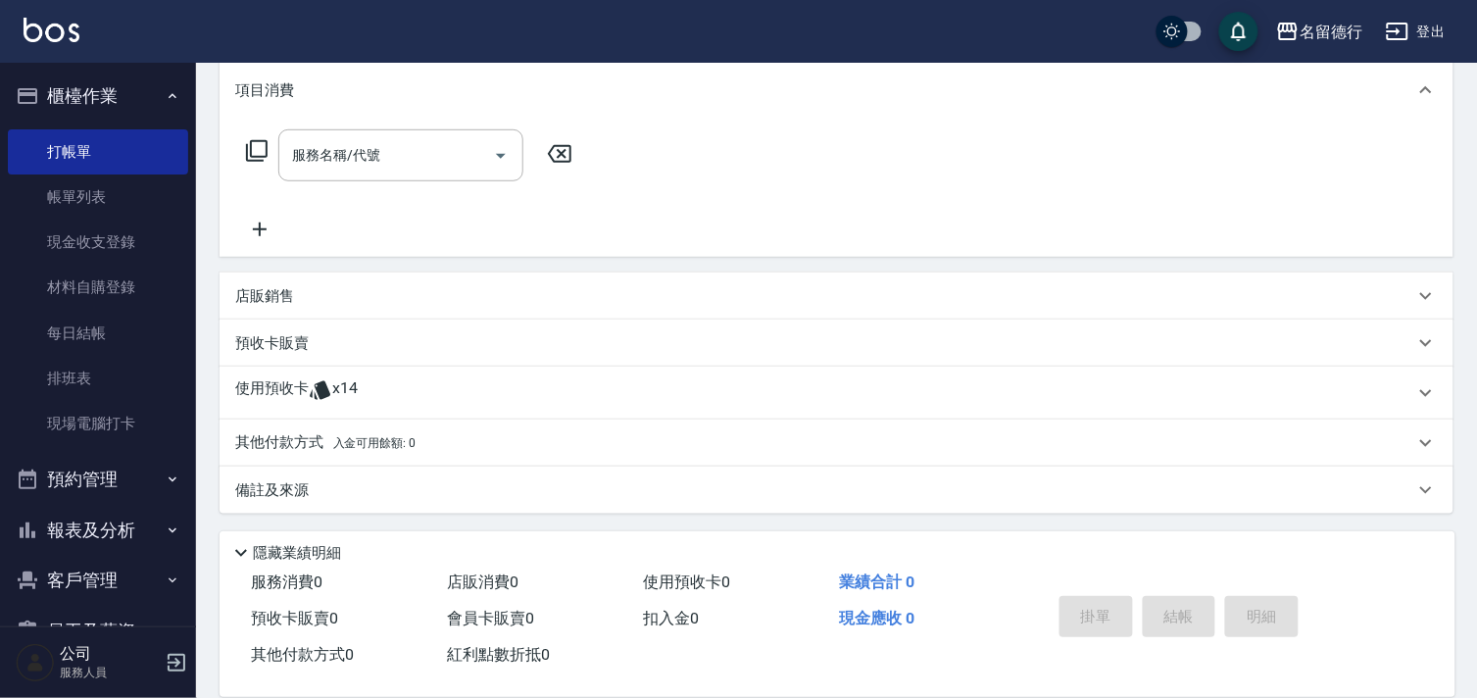
click at [265, 387] on p "使用預收卡" at bounding box center [271, 392] width 73 height 29
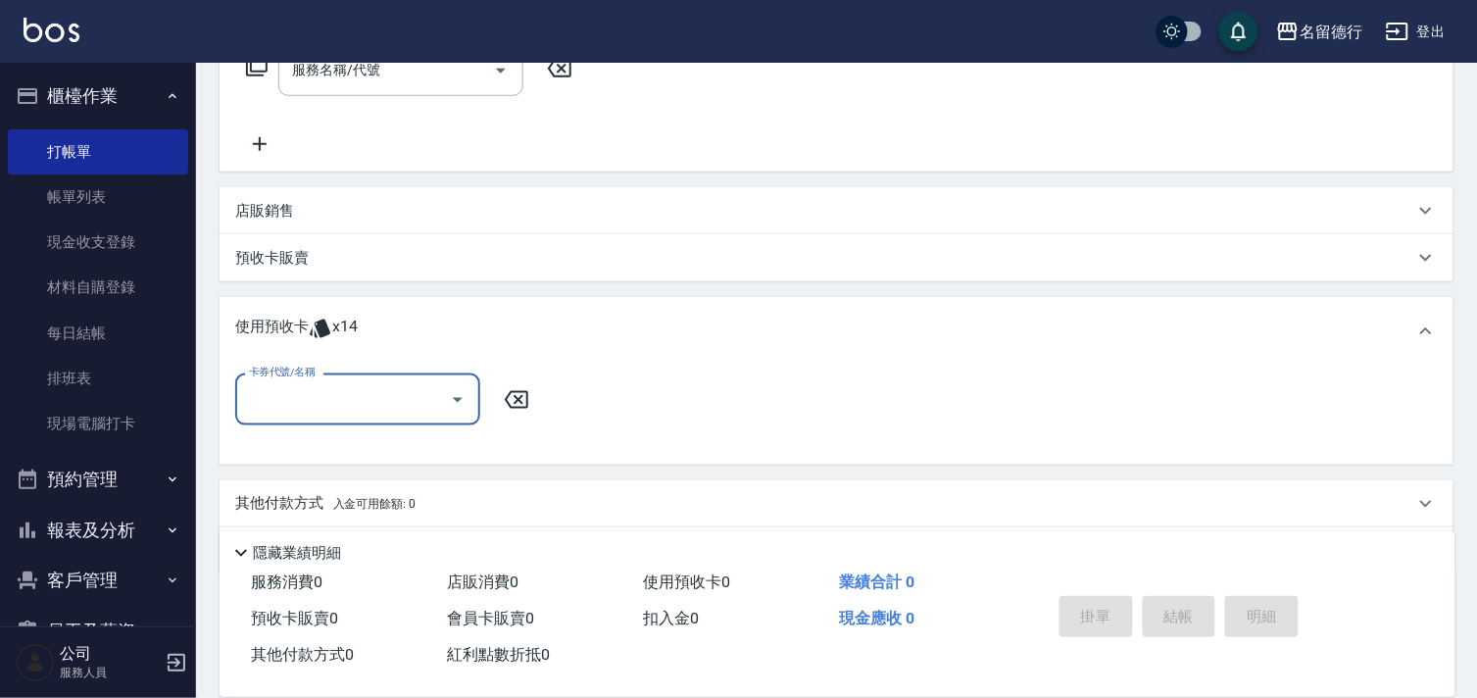
scroll to position [353, 0]
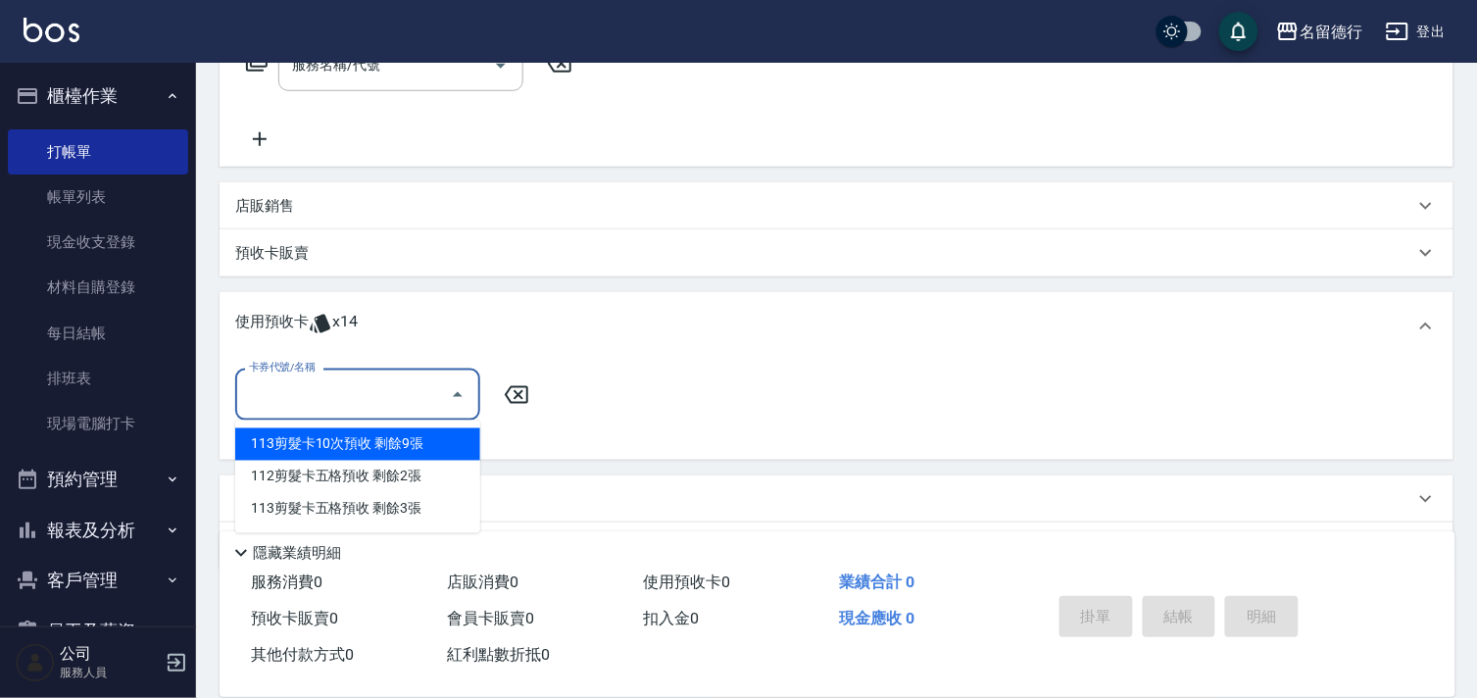
click at [280, 385] on input "卡券代號/名稱" at bounding box center [343, 394] width 198 height 34
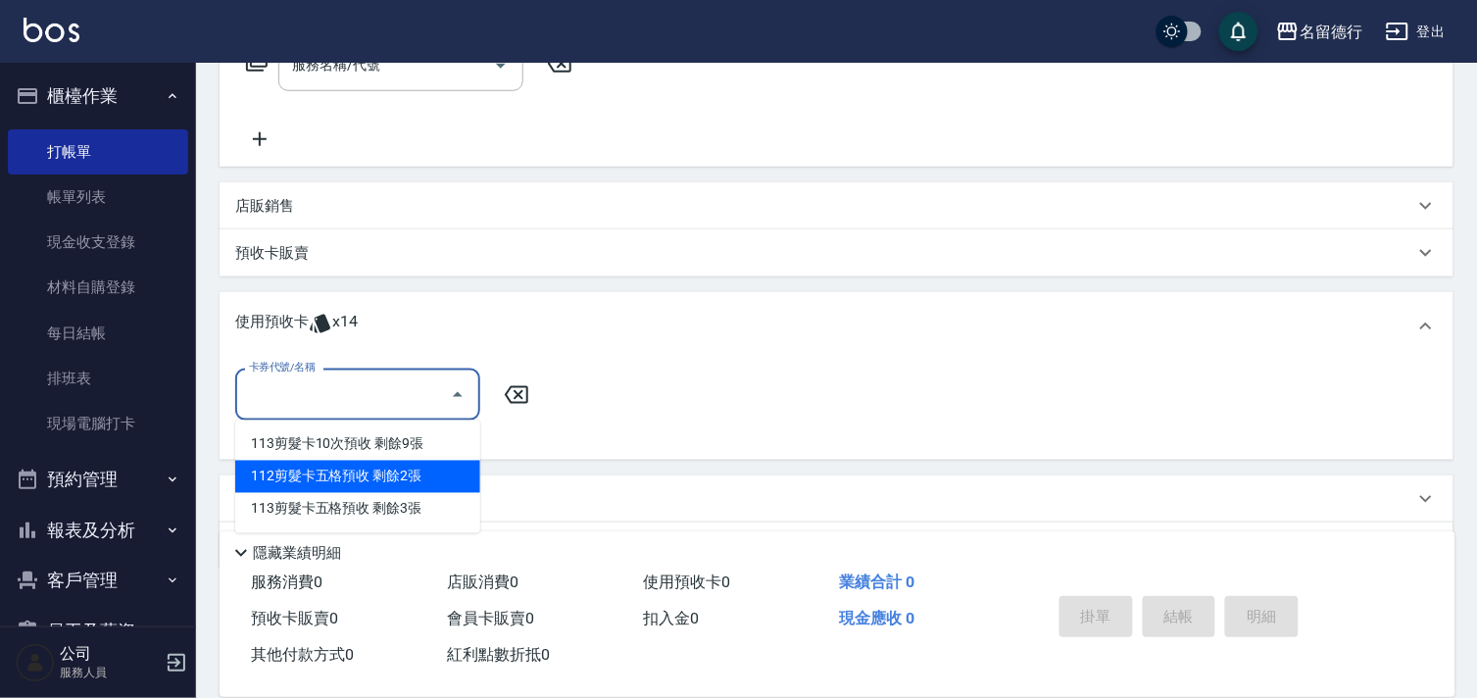
click at [328, 472] on div "112剪髮卡五格預收 剩餘2張" at bounding box center [357, 477] width 245 height 32
type input "112剪髮卡五格預收"
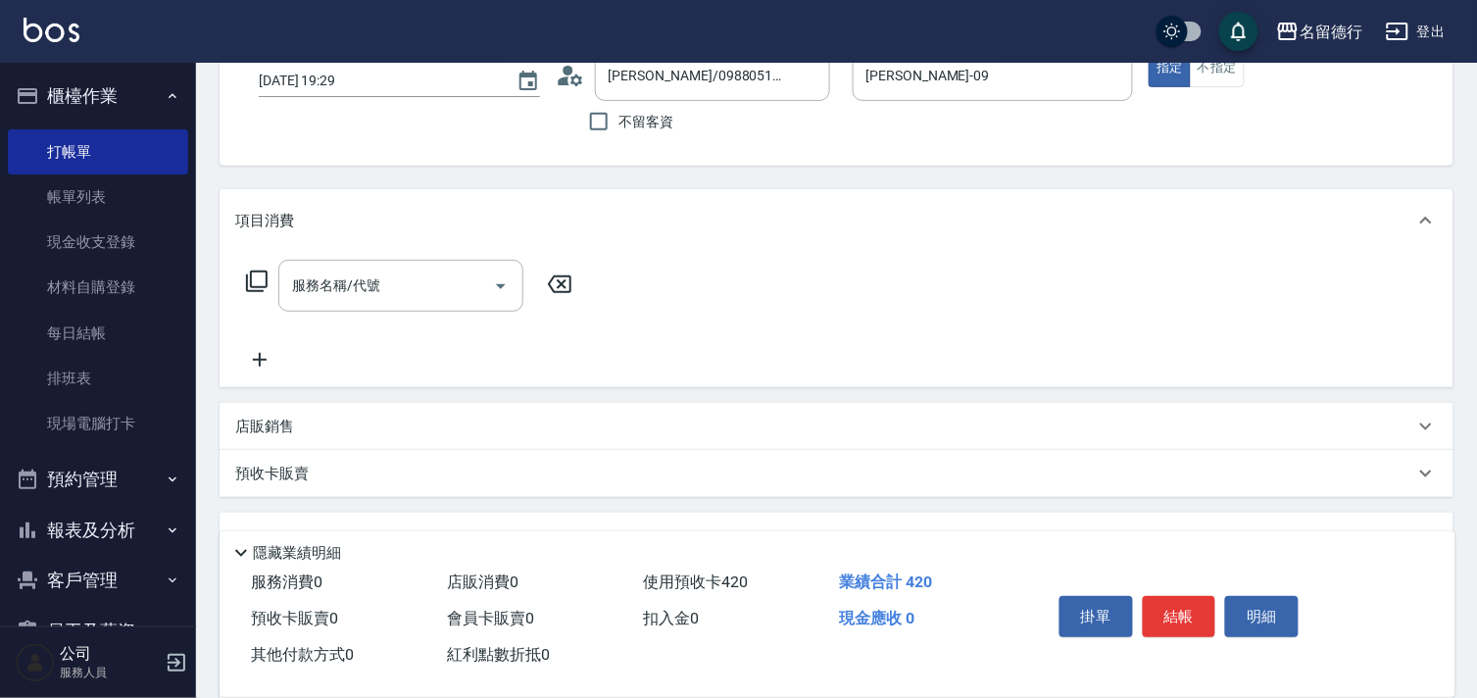
scroll to position [0, 0]
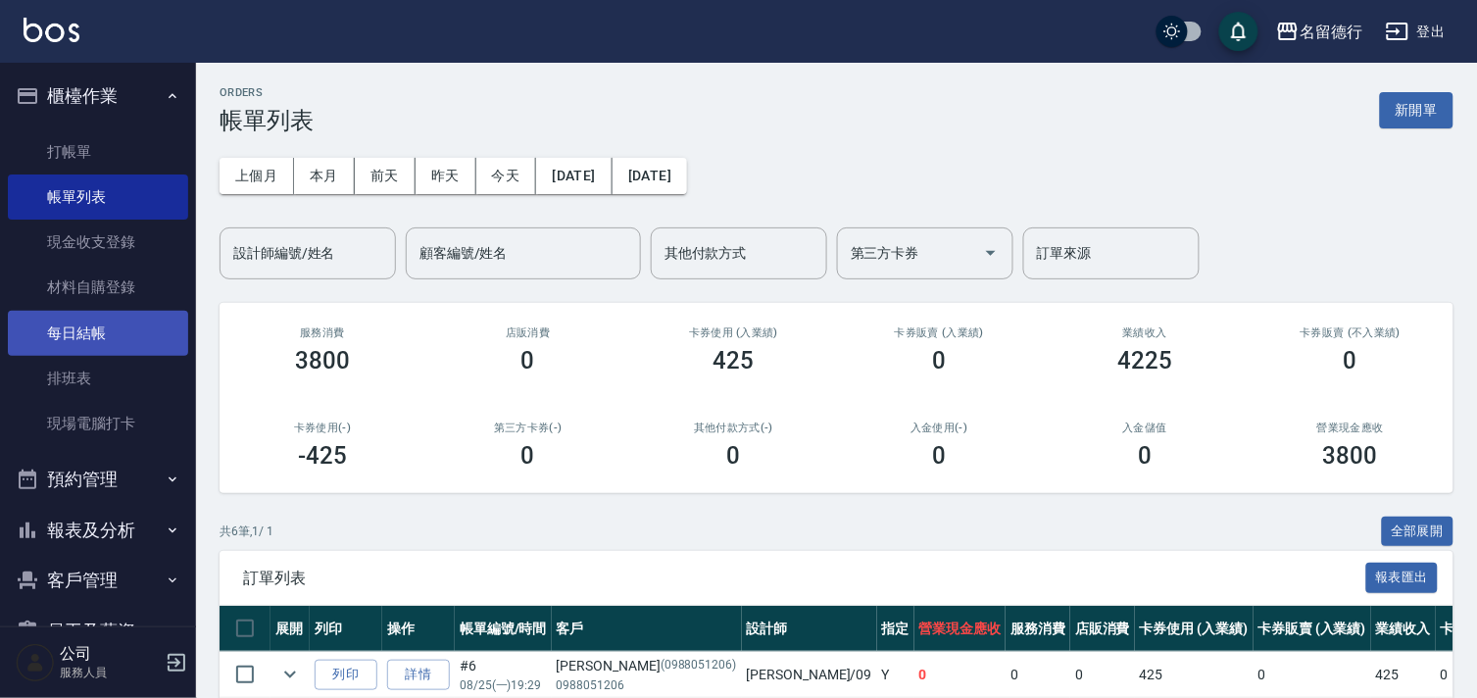
click at [72, 331] on link "每日結帳" at bounding box center [98, 333] width 180 height 45
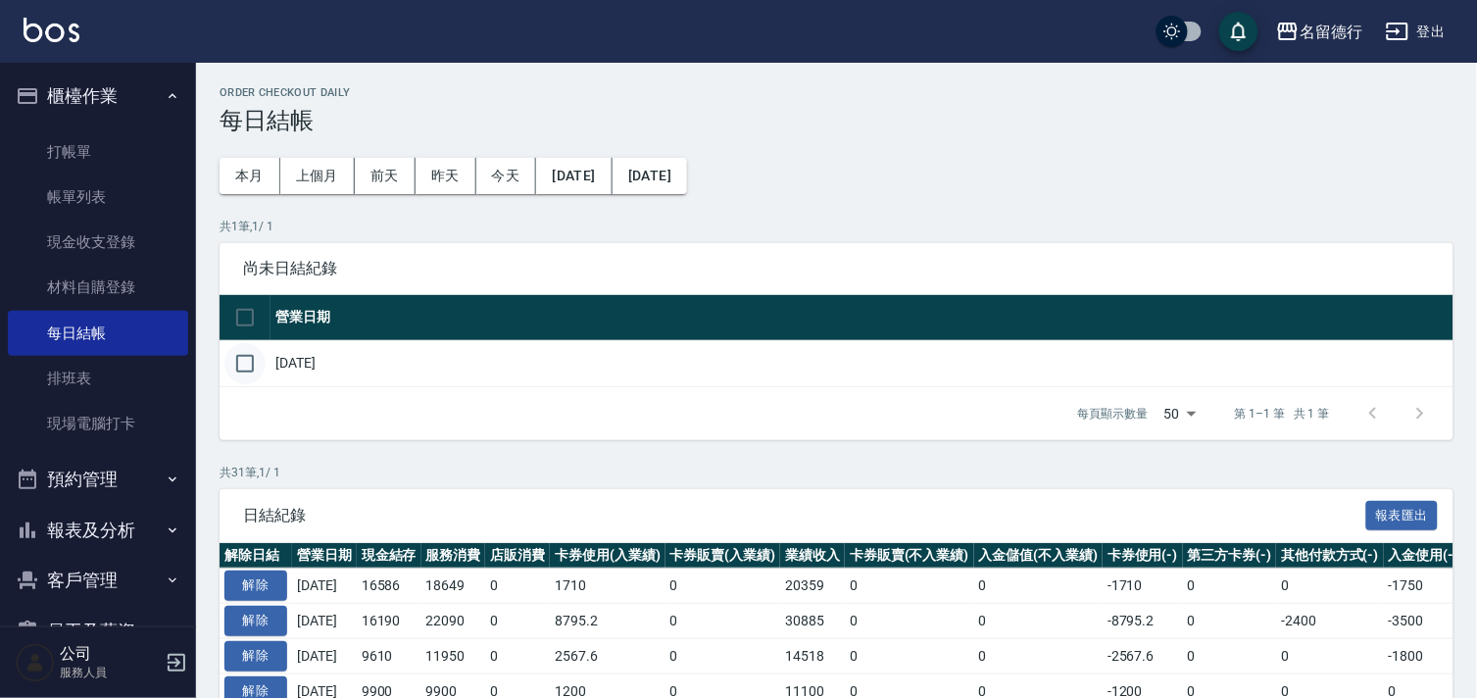
click at [236, 357] on input "checkbox" at bounding box center [244, 363] width 41 height 41
checkbox input "true"
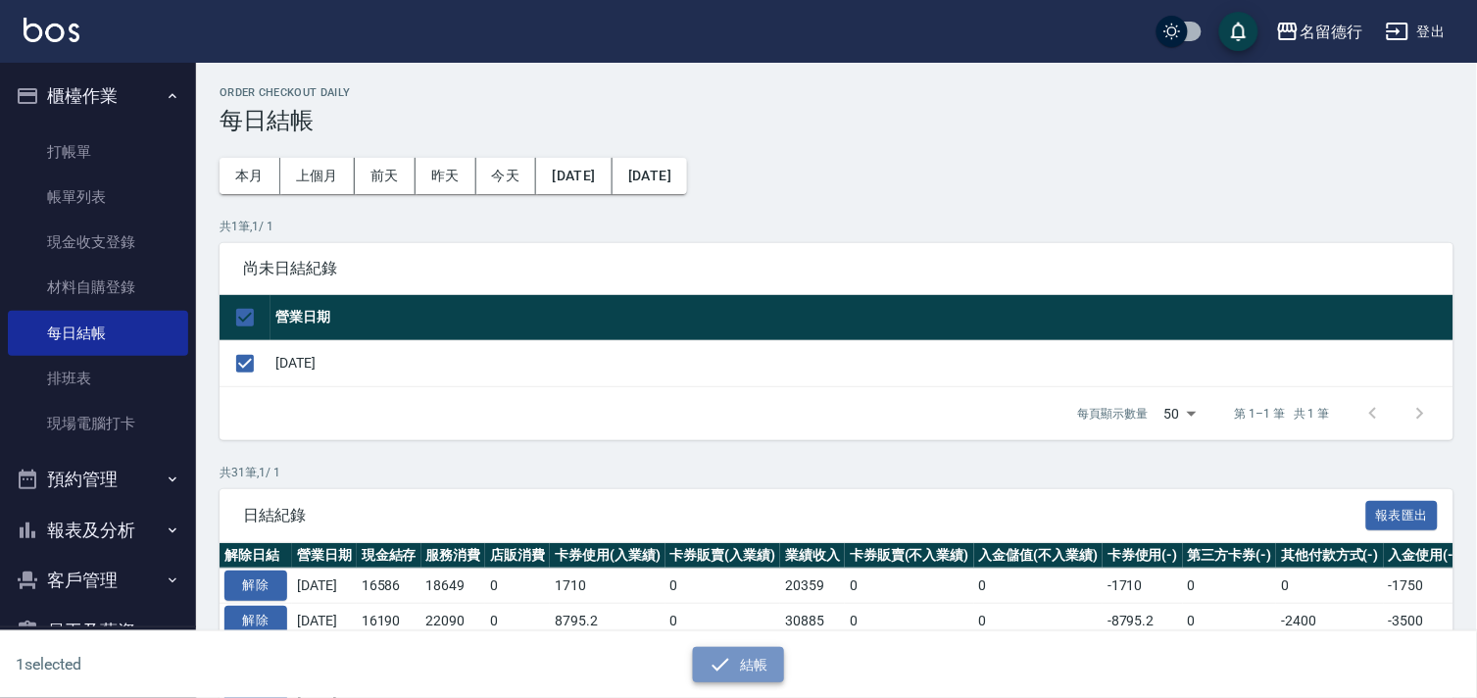
click at [747, 660] on button "結帳" at bounding box center [738, 665] width 91 height 36
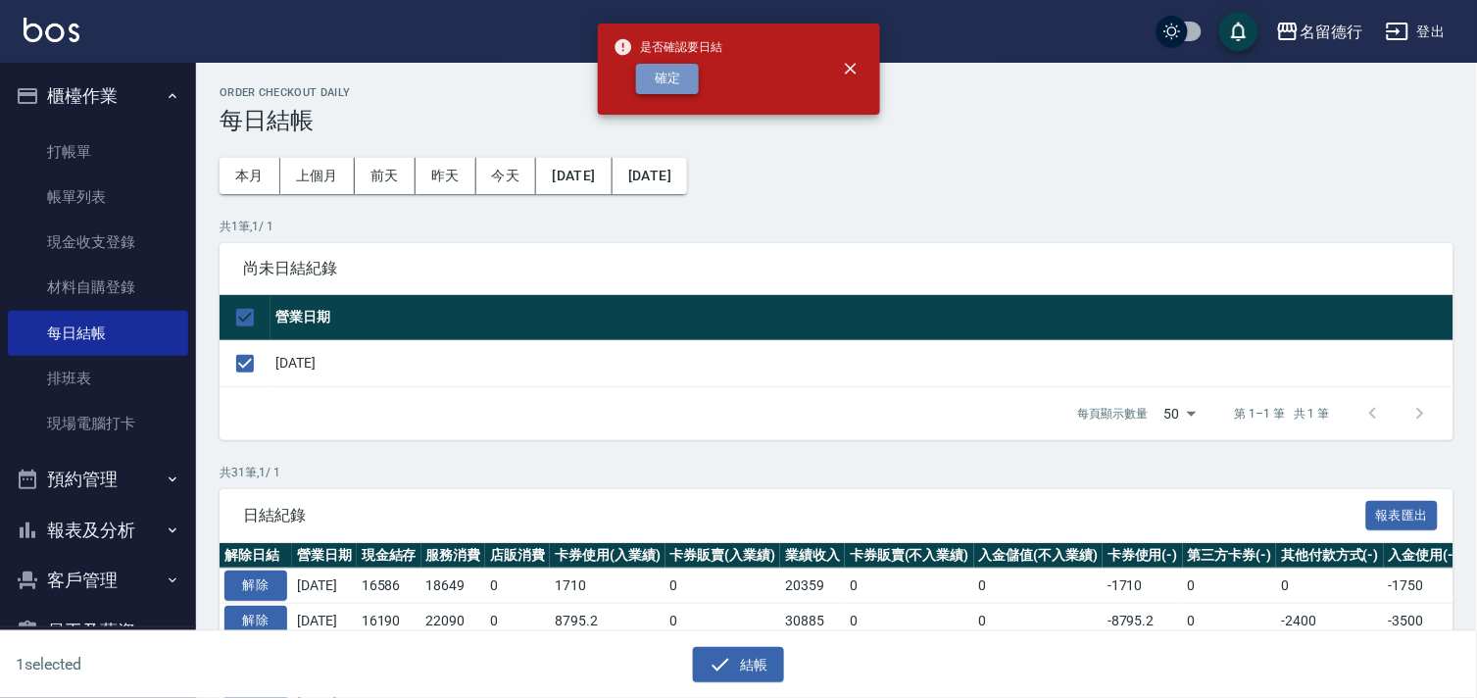
click at [653, 82] on button "確定" at bounding box center [667, 79] width 63 height 30
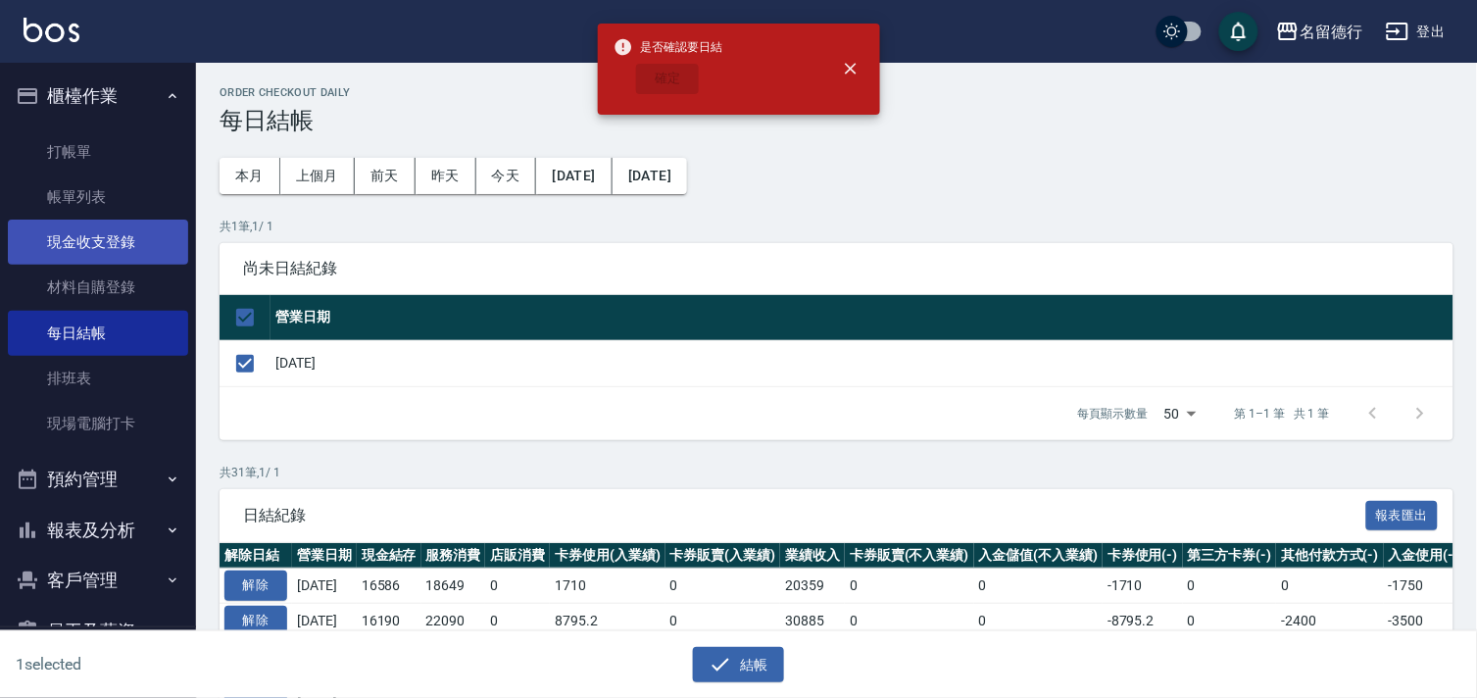
checkbox input "false"
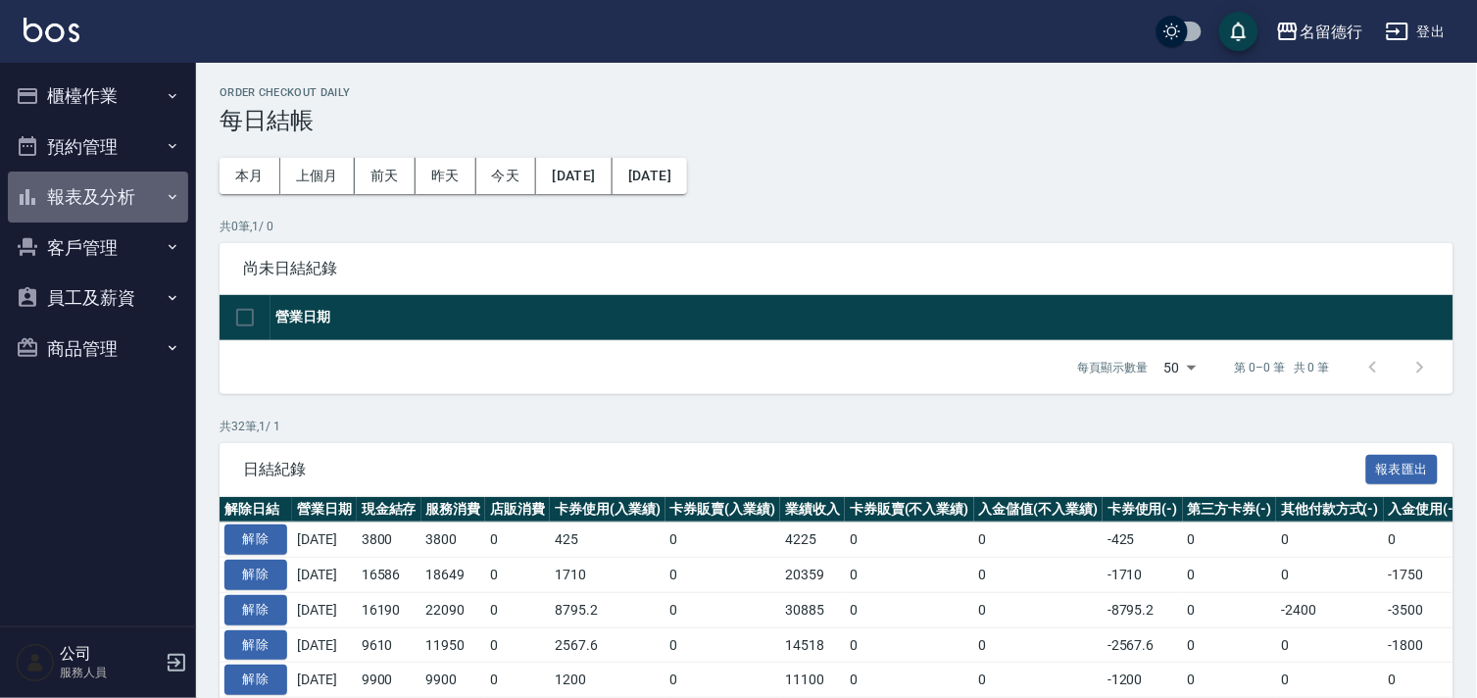
click at [67, 193] on button "報表及分析" at bounding box center [98, 196] width 180 height 51
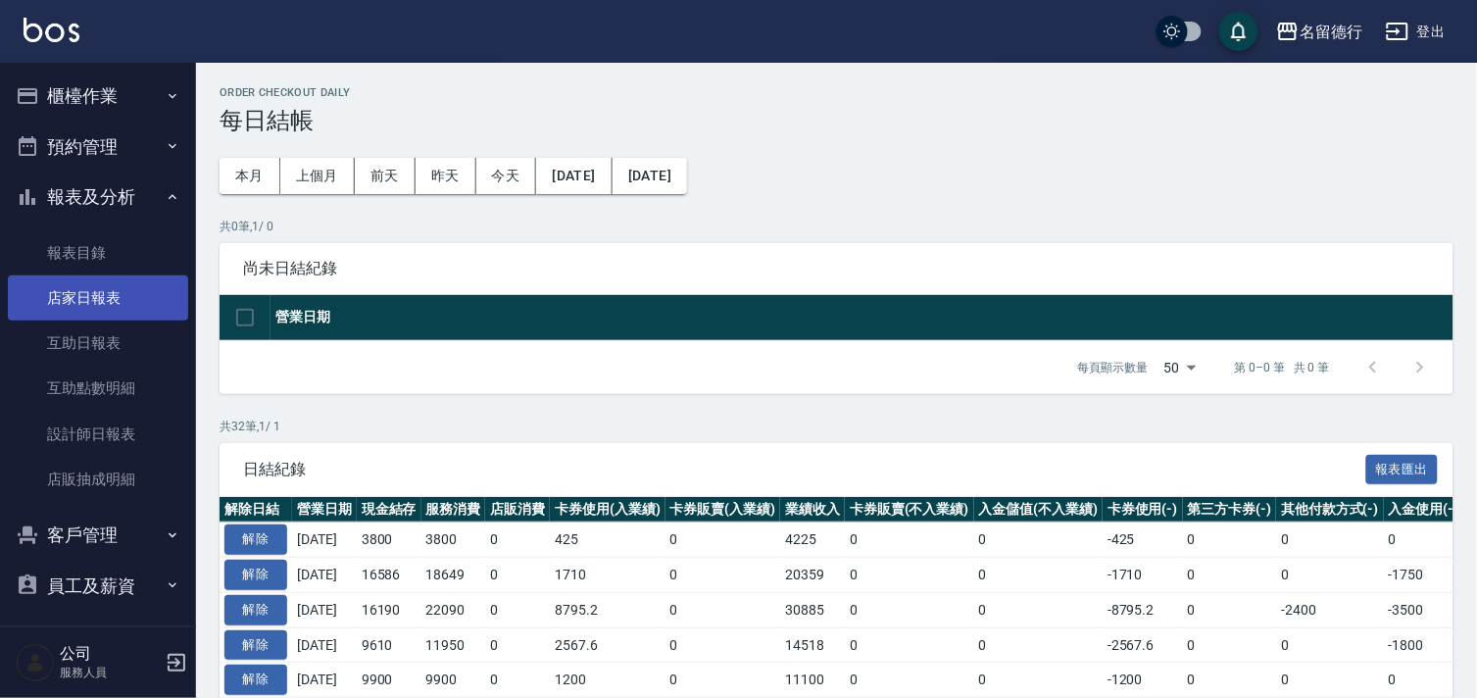
click at [73, 301] on link "店家日報表" at bounding box center [98, 297] width 180 height 45
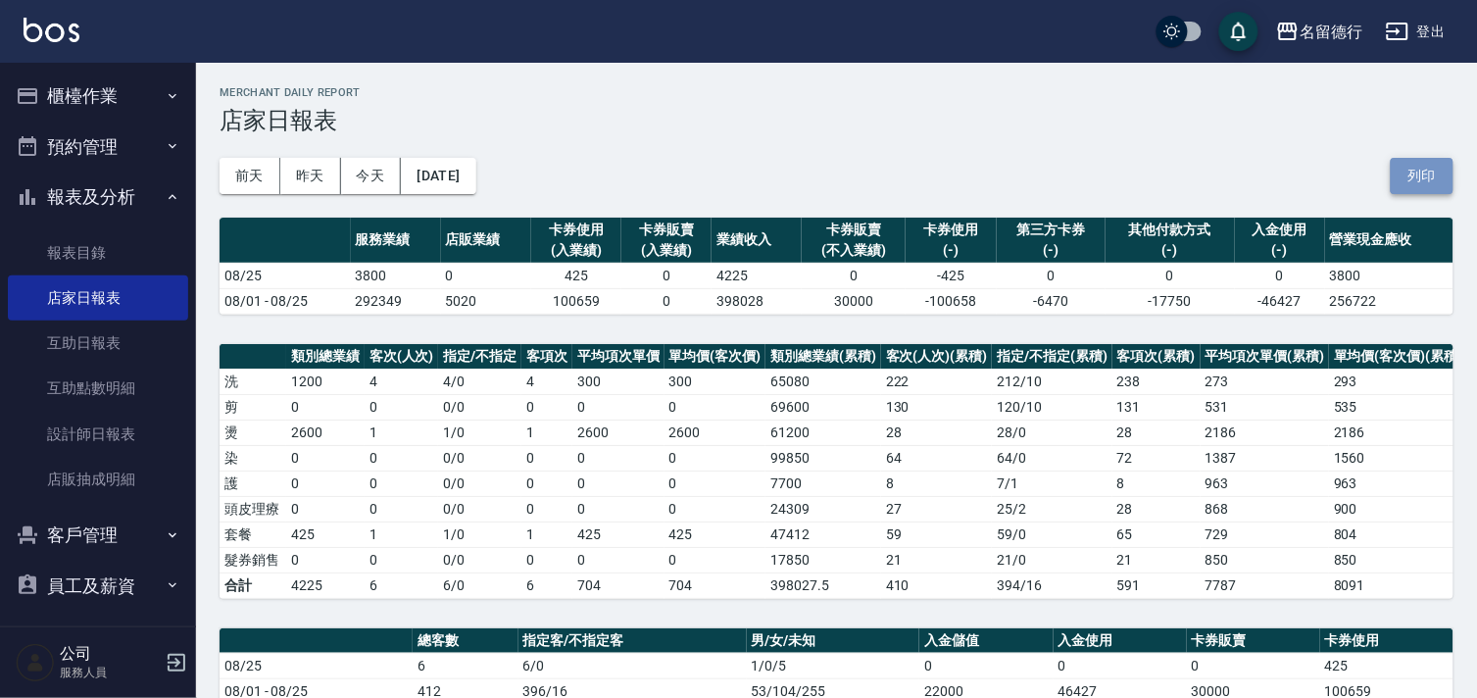
click at [1438, 168] on button "列印" at bounding box center [1422, 176] width 63 height 36
click at [51, 439] on link "設計師日報表" at bounding box center [98, 434] width 180 height 45
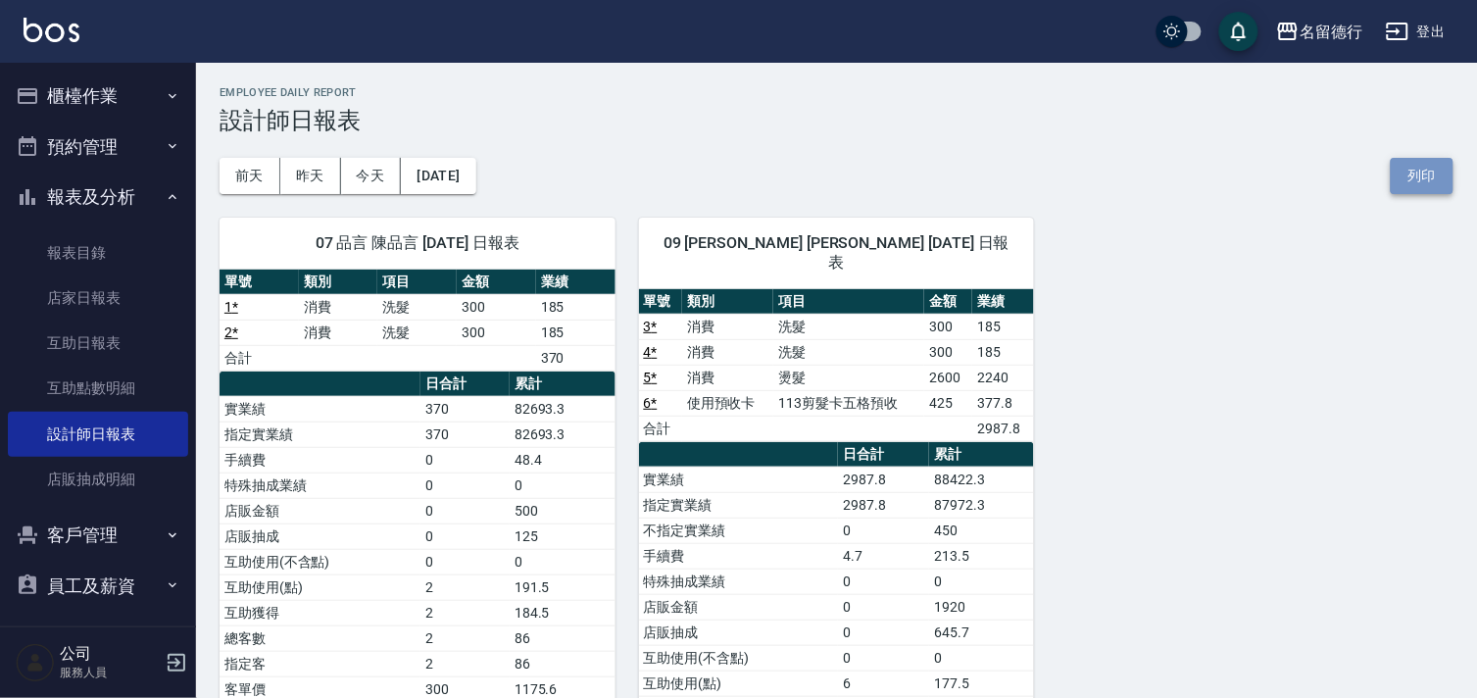
click at [1396, 177] on button "列印" at bounding box center [1422, 176] width 63 height 36
